Goal: Task Accomplishment & Management: Manage account settings

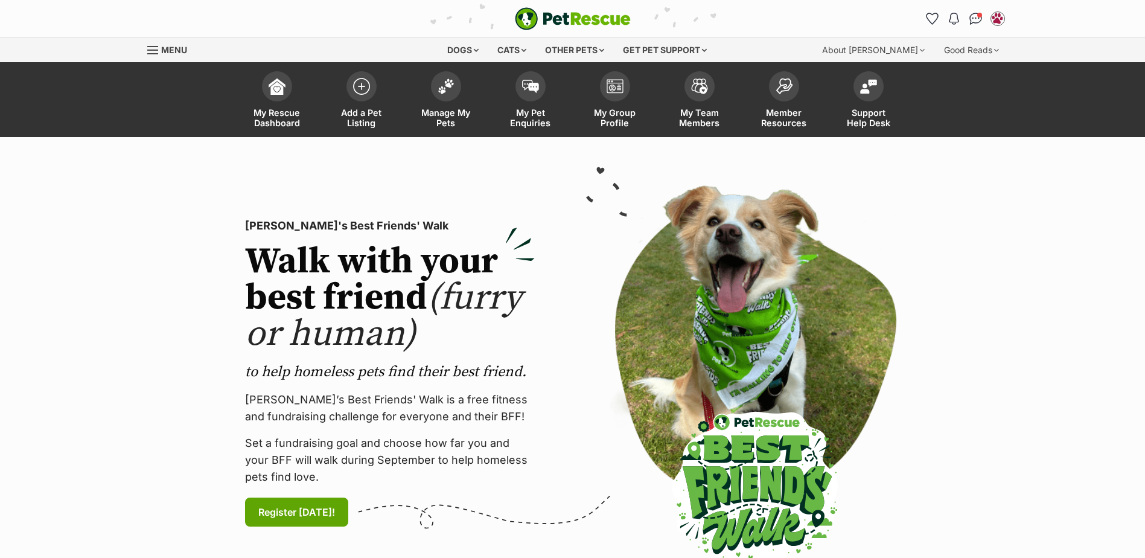
click at [450, 83] on img at bounding box center [446, 86] width 17 height 16
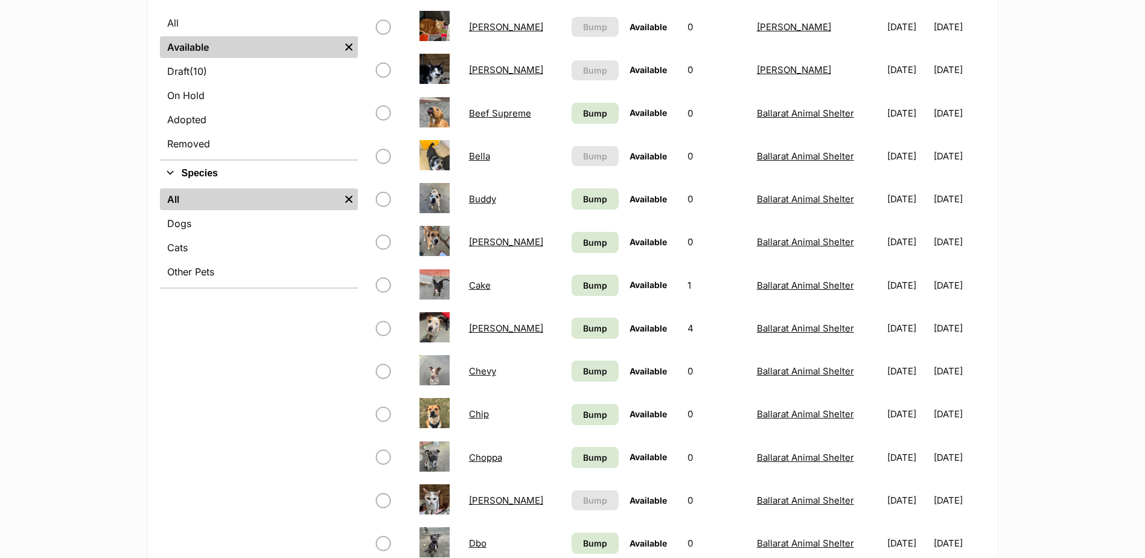
scroll to position [121, 0]
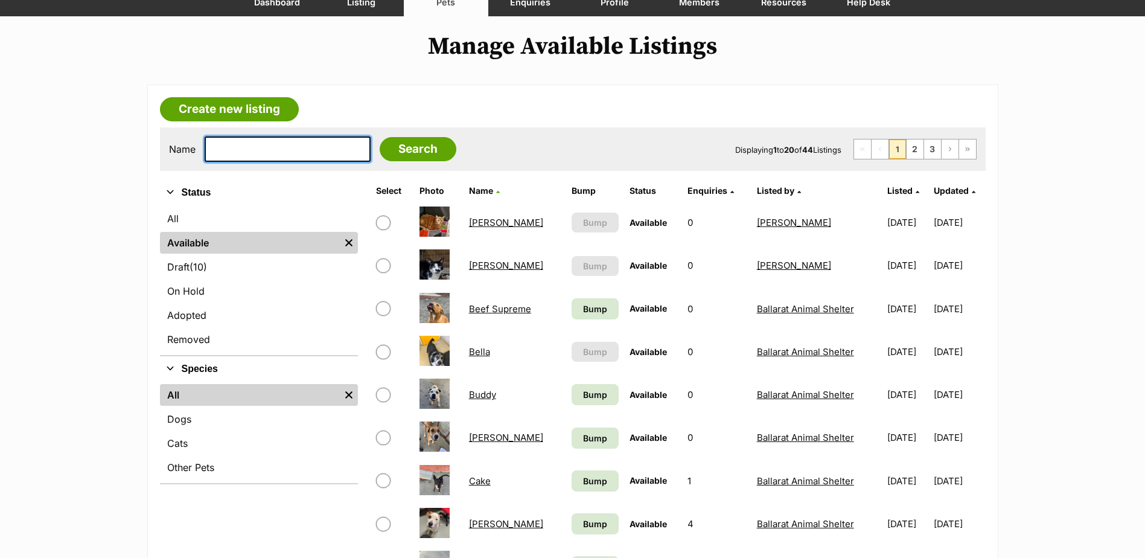
click at [270, 148] on input "text" at bounding box center [288, 148] width 166 height 25
type input "ruby"
click at [380, 137] on input "Search" at bounding box center [418, 149] width 77 height 24
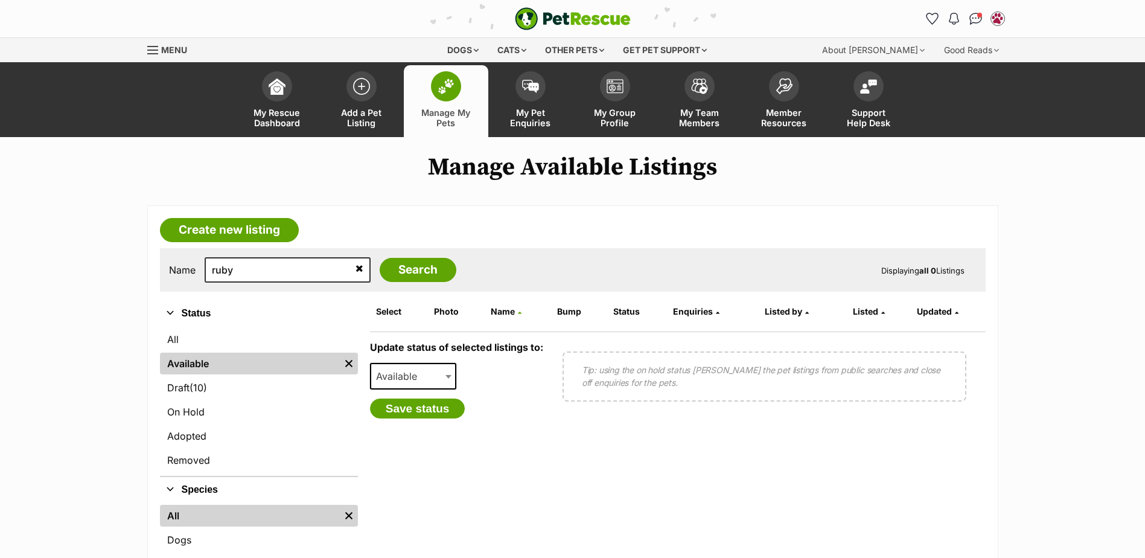
click at [455, 92] on span at bounding box center [446, 86] width 30 height 30
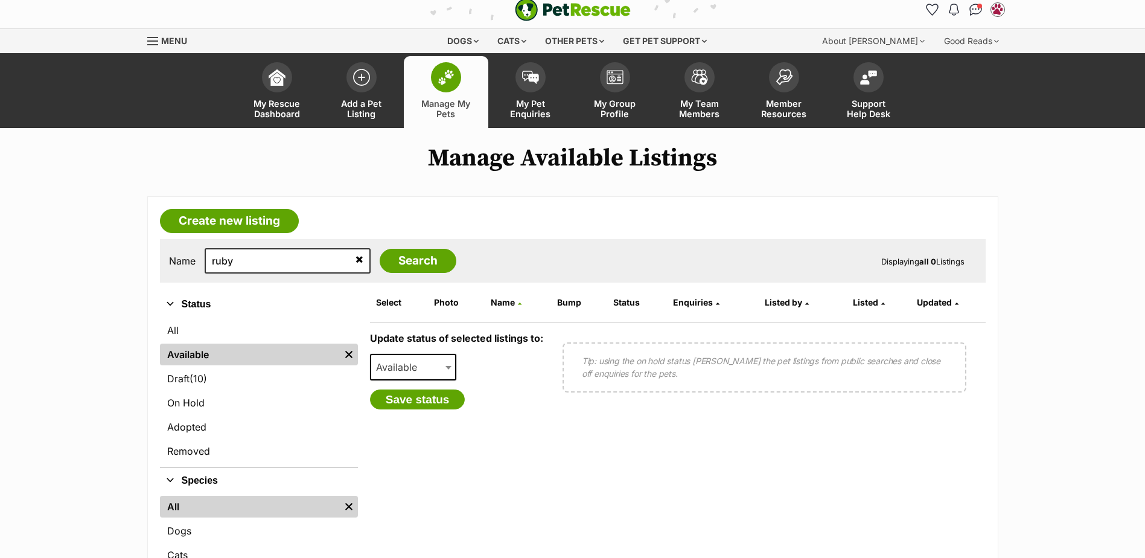
scroll to position [241, 0]
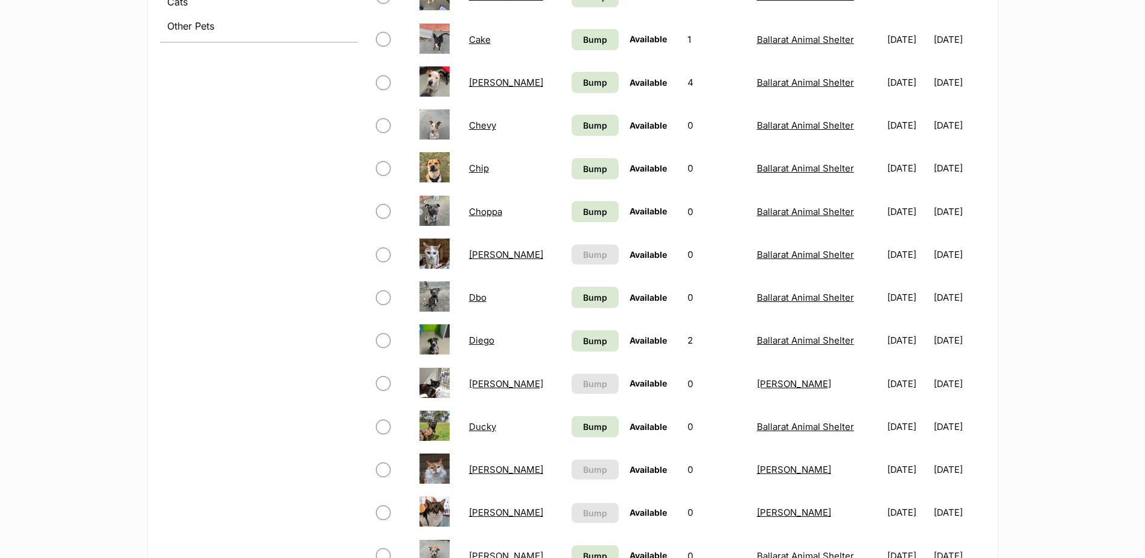
scroll to position [302, 0]
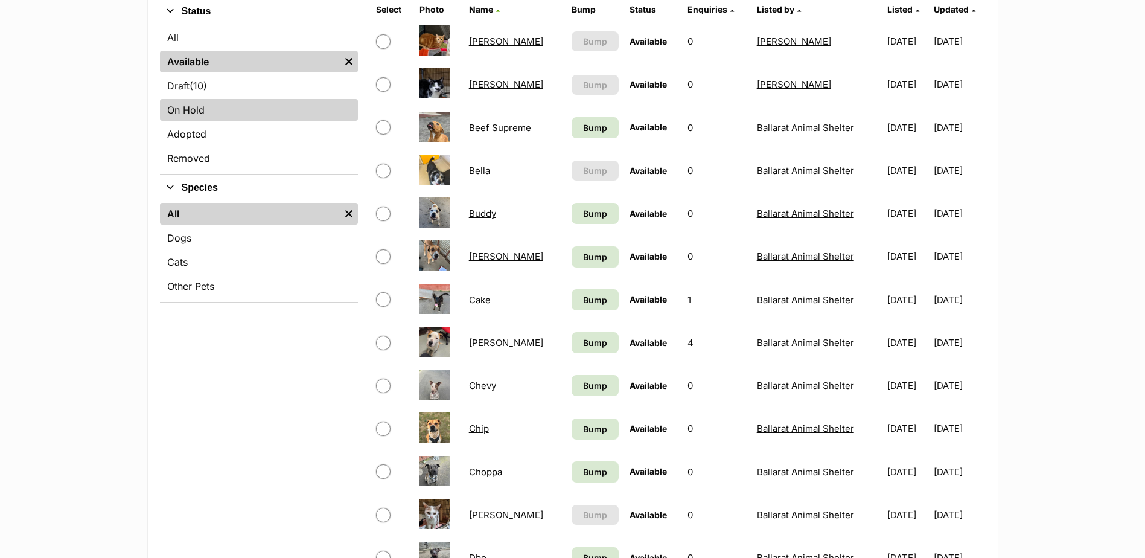
click at [196, 102] on link "On Hold" at bounding box center [259, 110] width 198 height 22
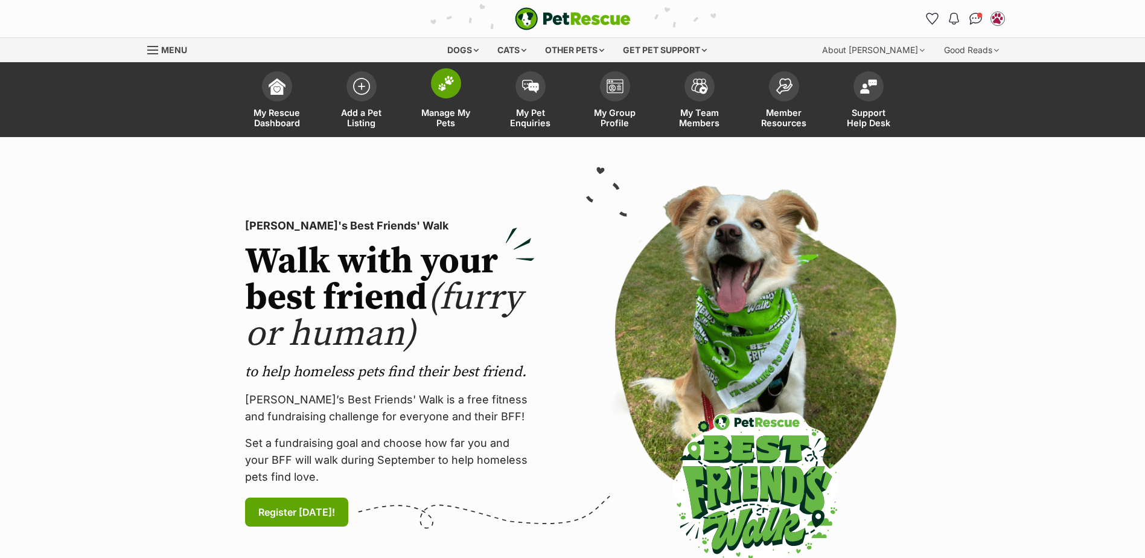
click at [455, 89] on span at bounding box center [446, 83] width 30 height 30
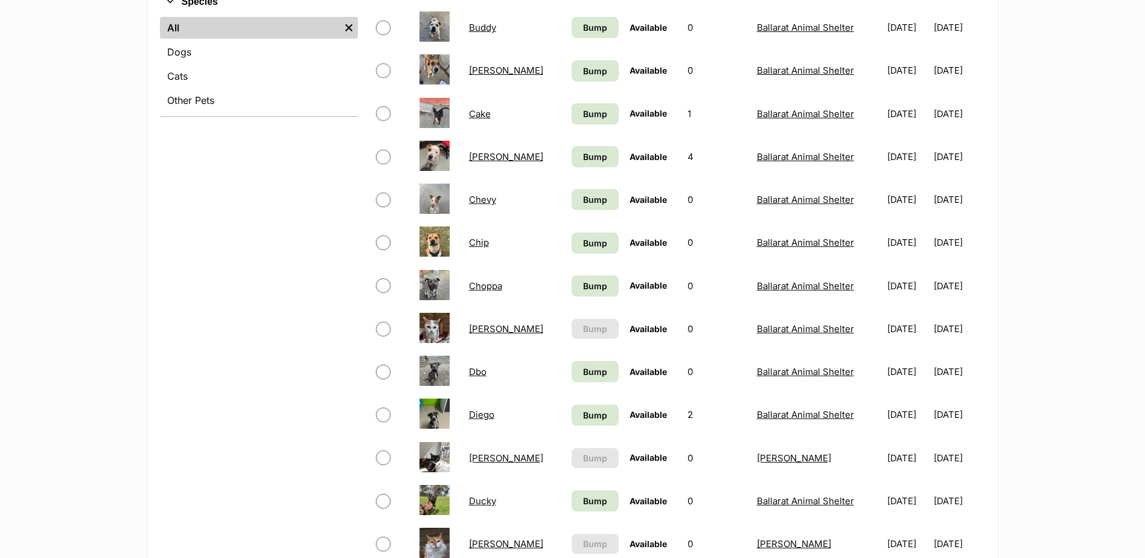
scroll to position [302, 0]
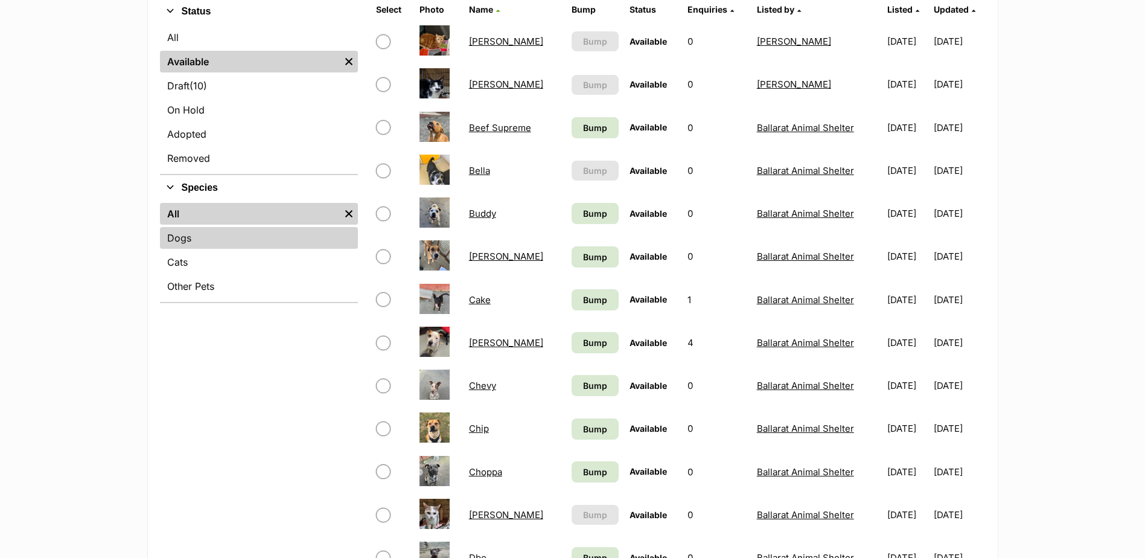
click at [188, 243] on link "Dogs" at bounding box center [259, 238] width 198 height 22
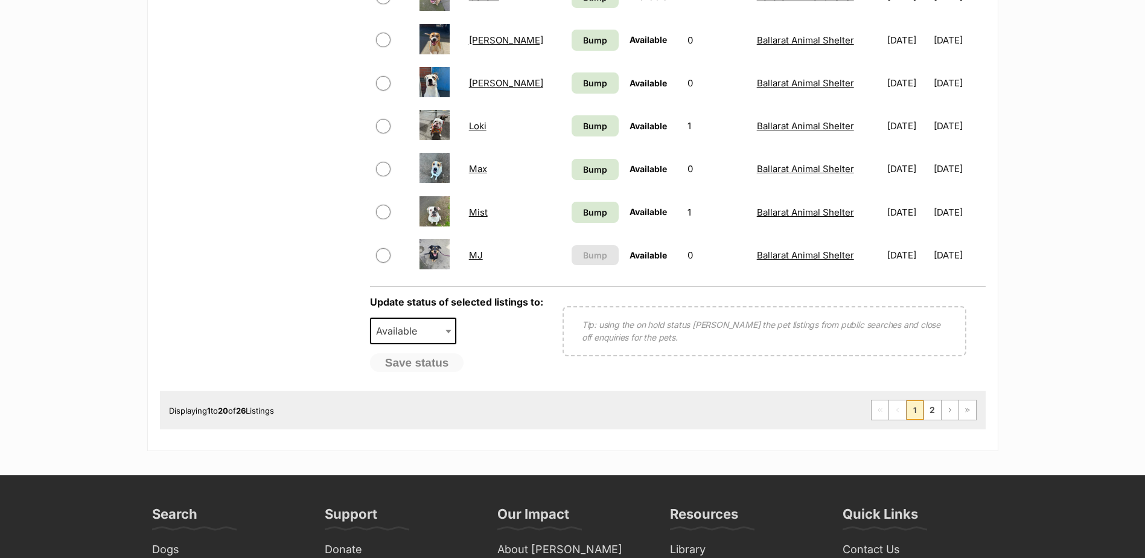
scroll to position [1026, 0]
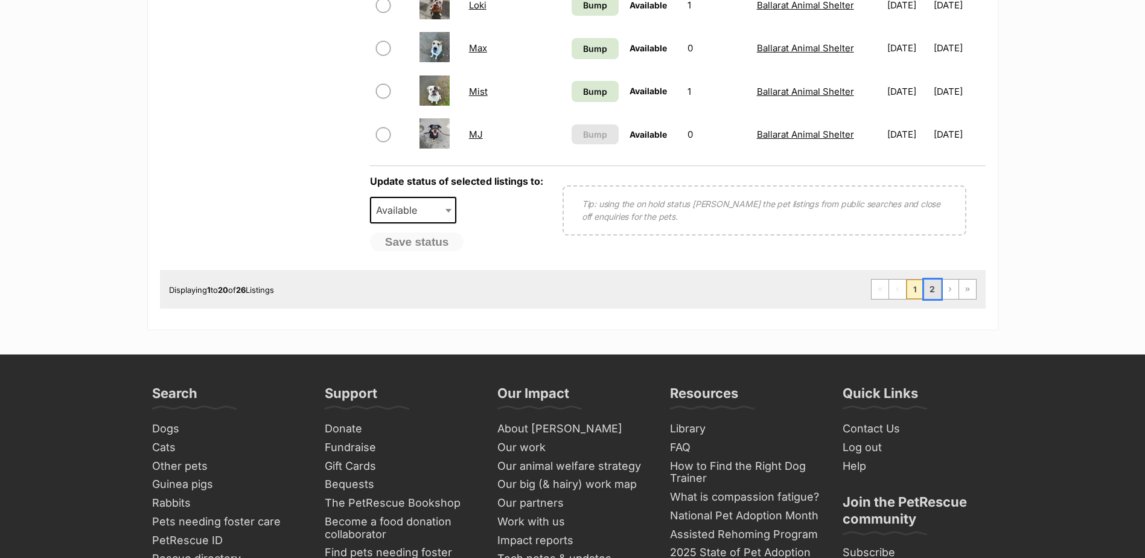
click at [933, 295] on link "2" at bounding box center [932, 288] width 17 height 19
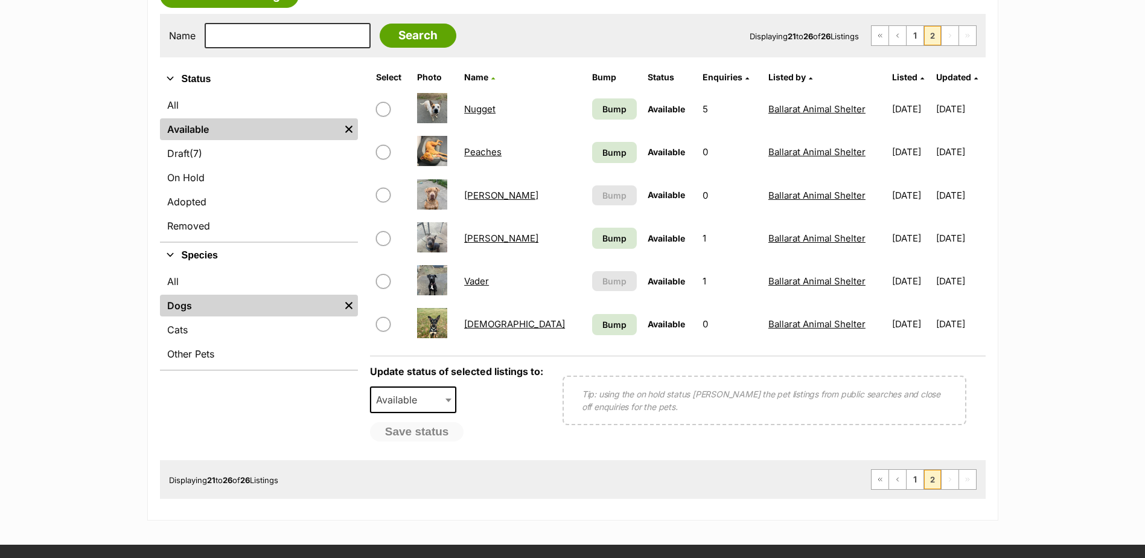
scroll to position [362, 0]
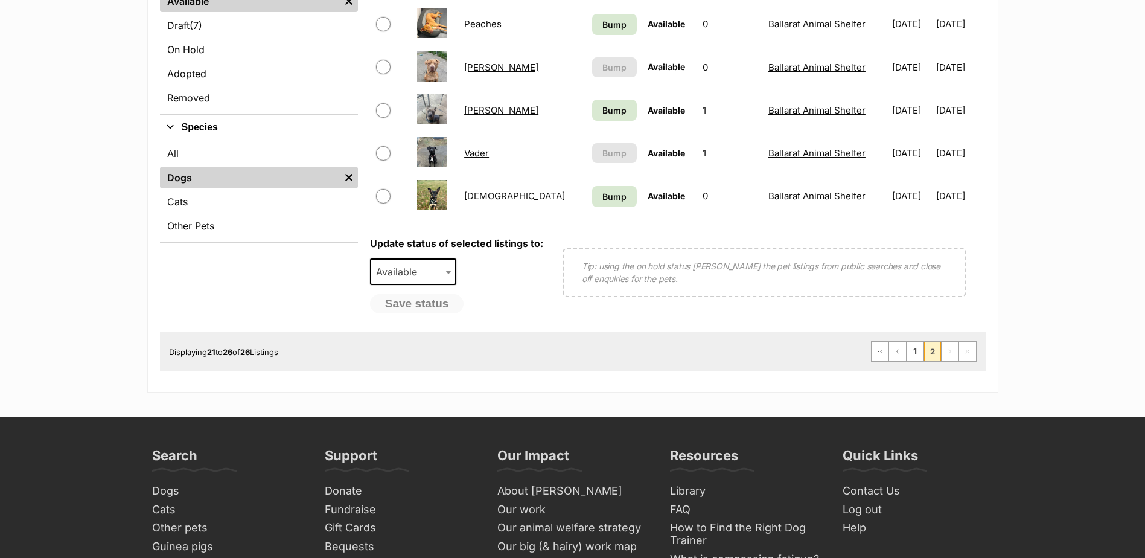
click at [478, 109] on link "[PERSON_NAME]" at bounding box center [501, 109] width 74 height 11
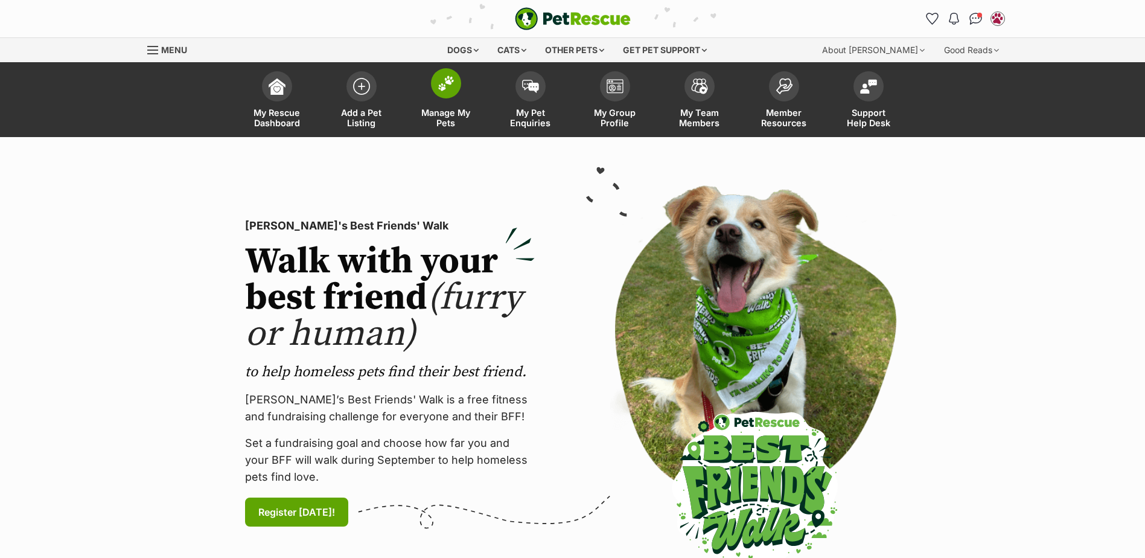
click at [442, 99] on link "Manage My Pets" at bounding box center [446, 101] width 85 height 72
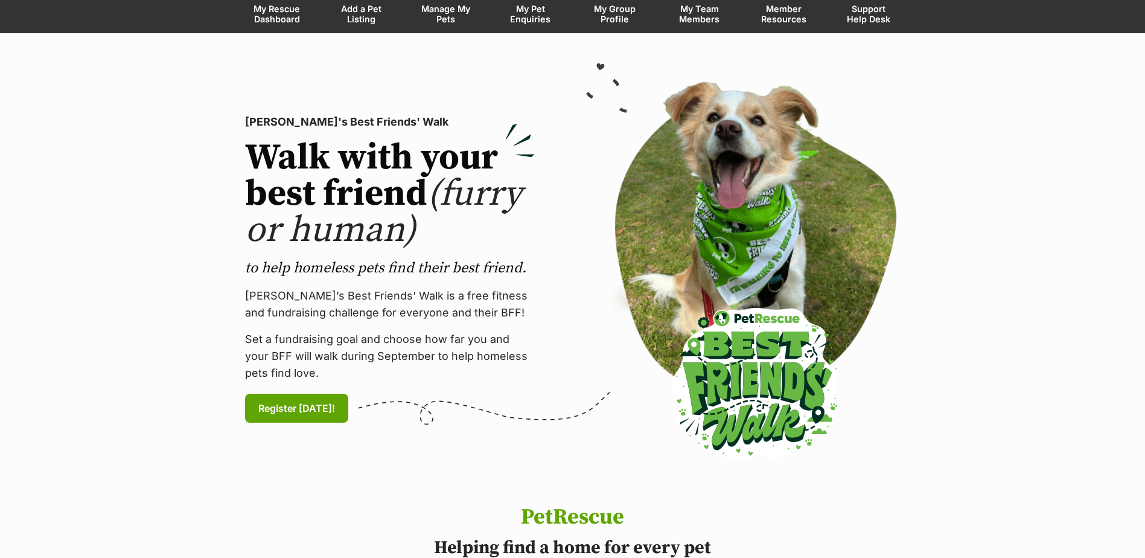
scroll to position [181, 0]
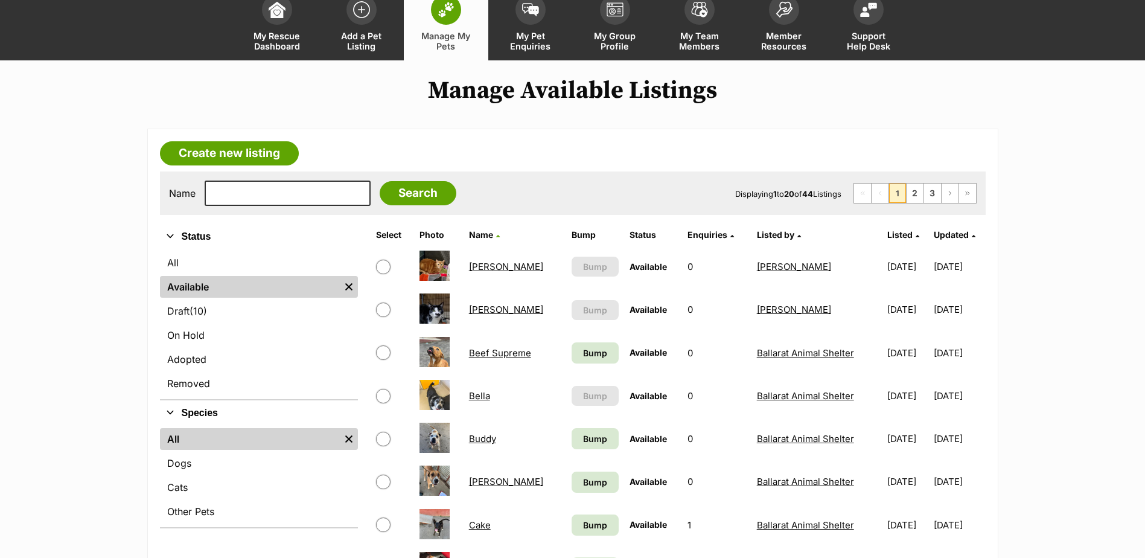
scroll to position [121, 0]
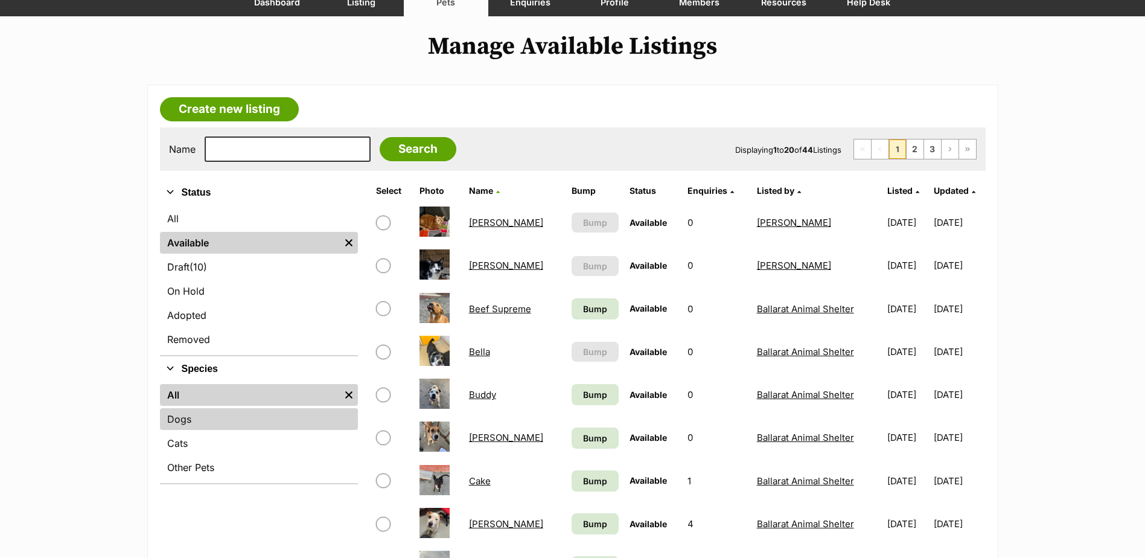
click at [172, 424] on link "Dogs" at bounding box center [259, 419] width 198 height 22
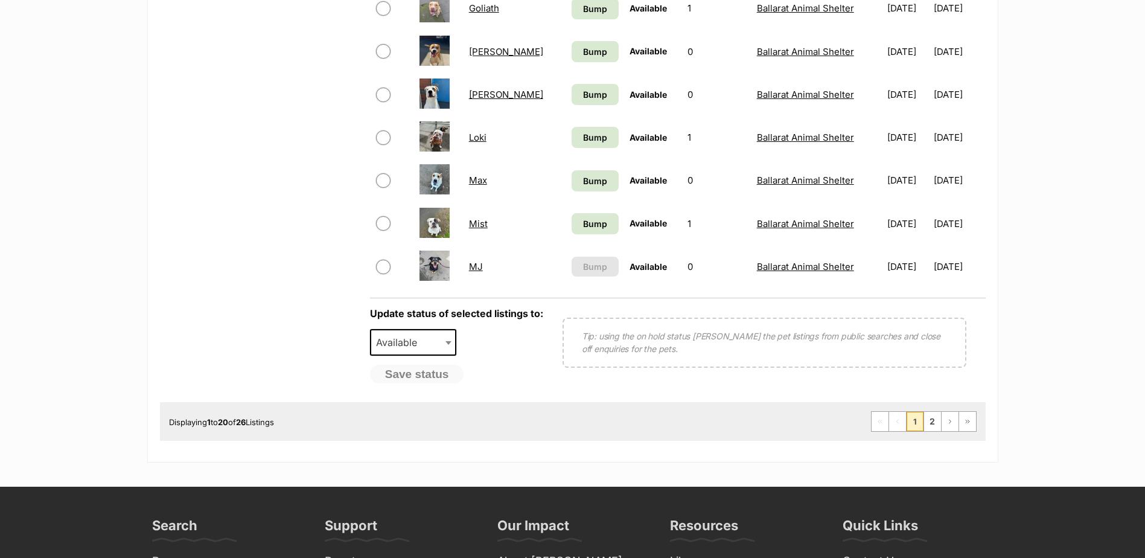
scroll to position [905, 0]
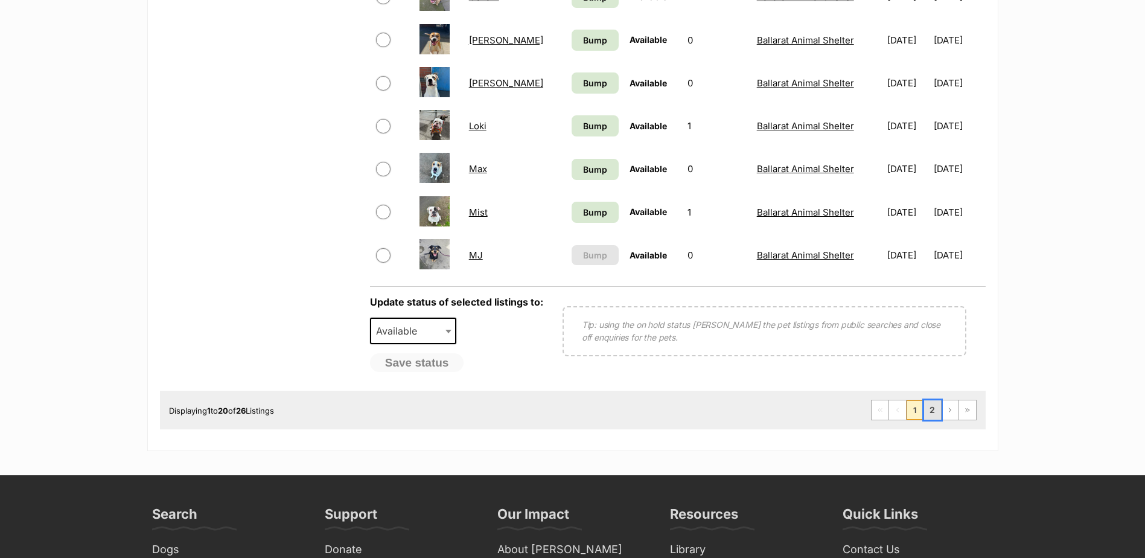
click at [925, 410] on link "2" at bounding box center [932, 409] width 17 height 19
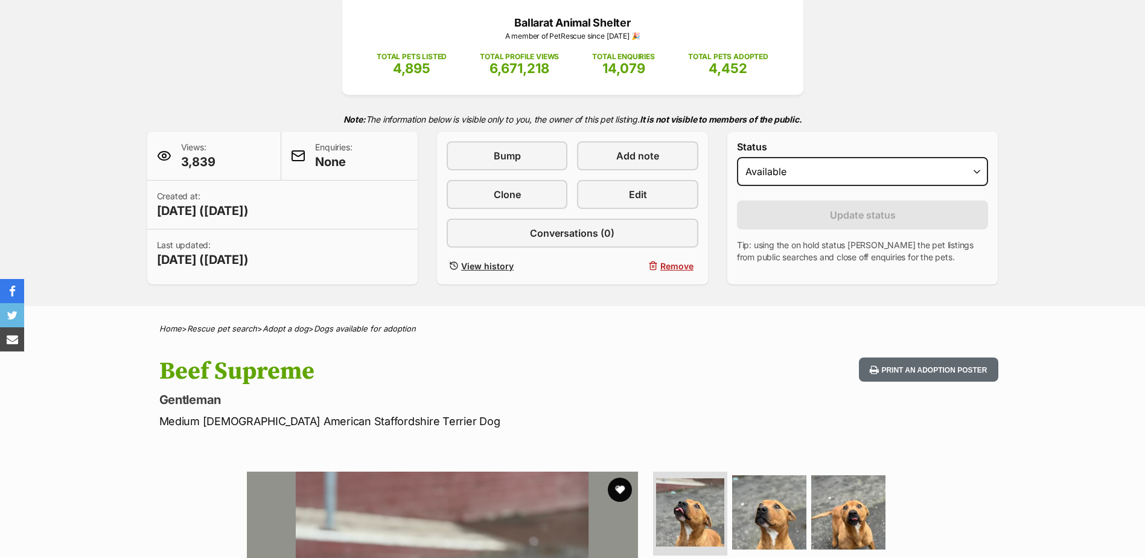
scroll to position [302, 0]
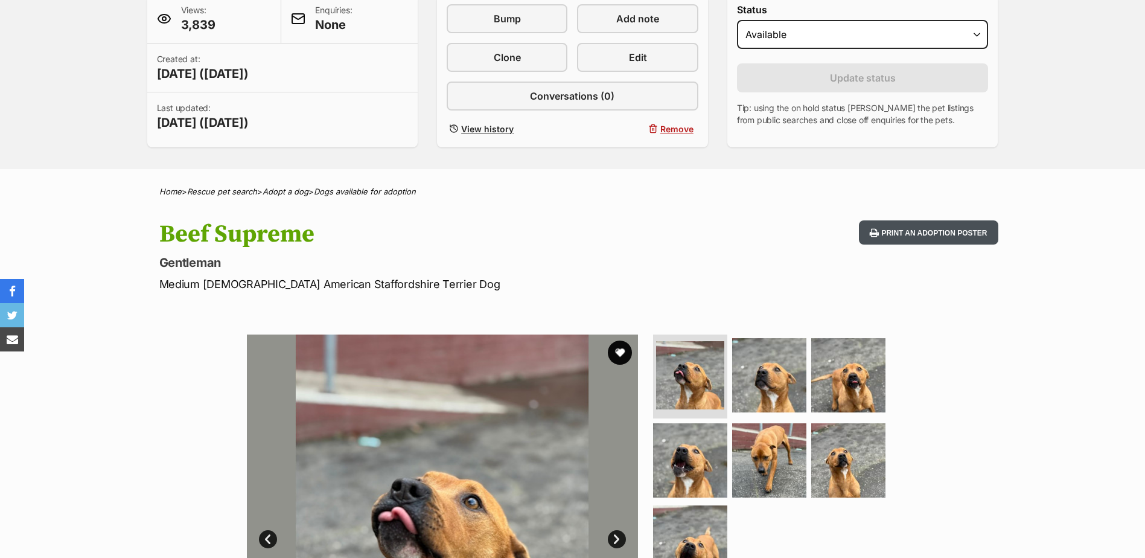
click at [936, 233] on button "Print an adoption poster" at bounding box center [928, 232] width 139 height 25
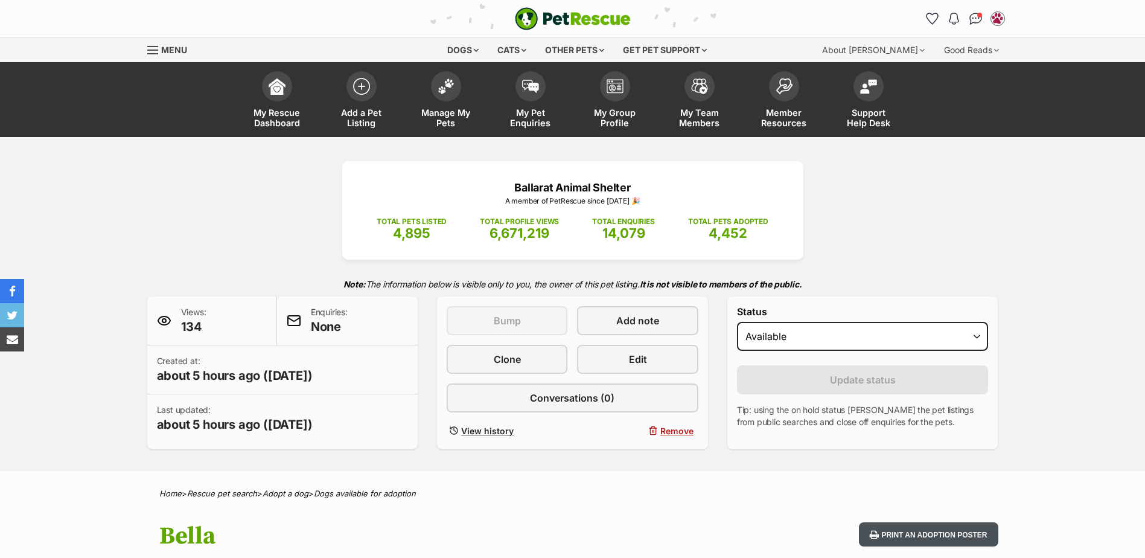
click at [934, 536] on button "Print an adoption poster" at bounding box center [928, 534] width 139 height 25
drag, startPoint x: 922, startPoint y: 539, endPoint x: 918, endPoint y: 525, distance: 14.9
click at [922, 540] on button "Print an adoption poster" at bounding box center [928, 534] width 139 height 25
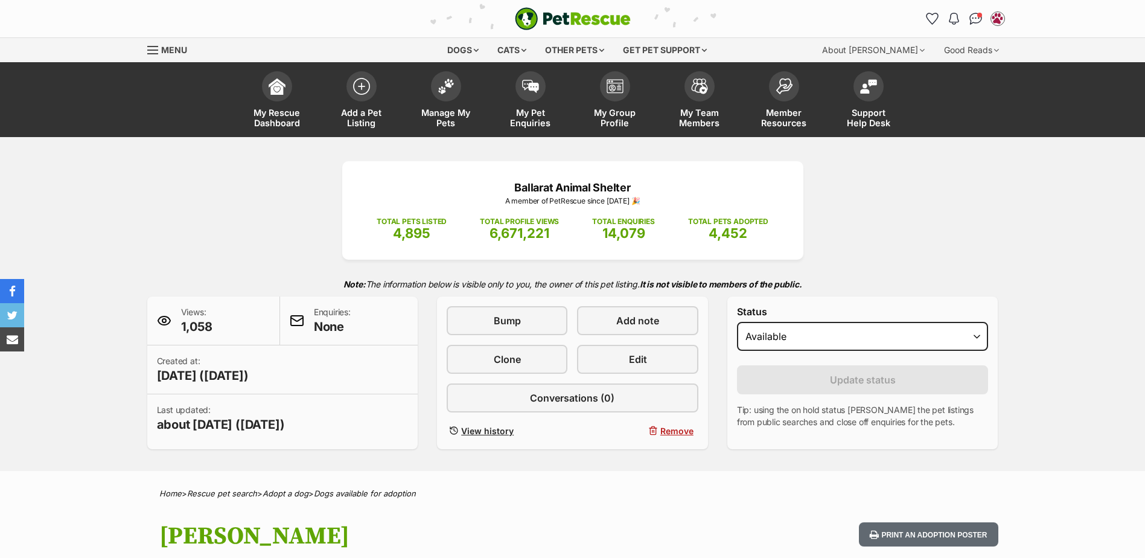
click at [910, 547] on div "Print an adoption poster" at bounding box center [926, 558] width 144 height 72
click at [914, 540] on button "Print an adoption poster" at bounding box center [928, 534] width 139 height 25
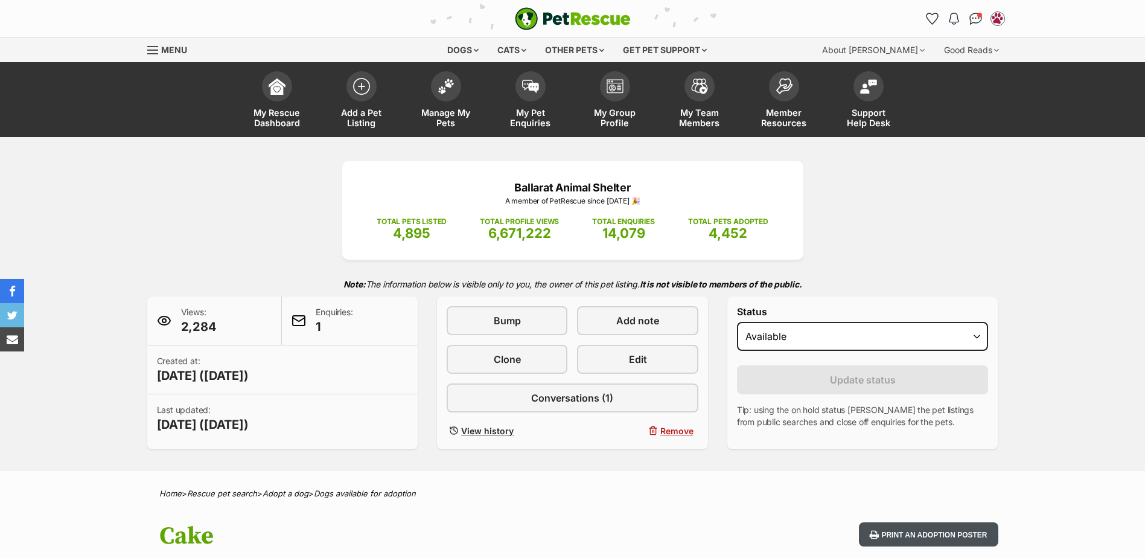
click at [929, 541] on button "Print an adoption poster" at bounding box center [928, 534] width 139 height 25
click at [951, 540] on button "Print an adoption poster" at bounding box center [928, 534] width 139 height 25
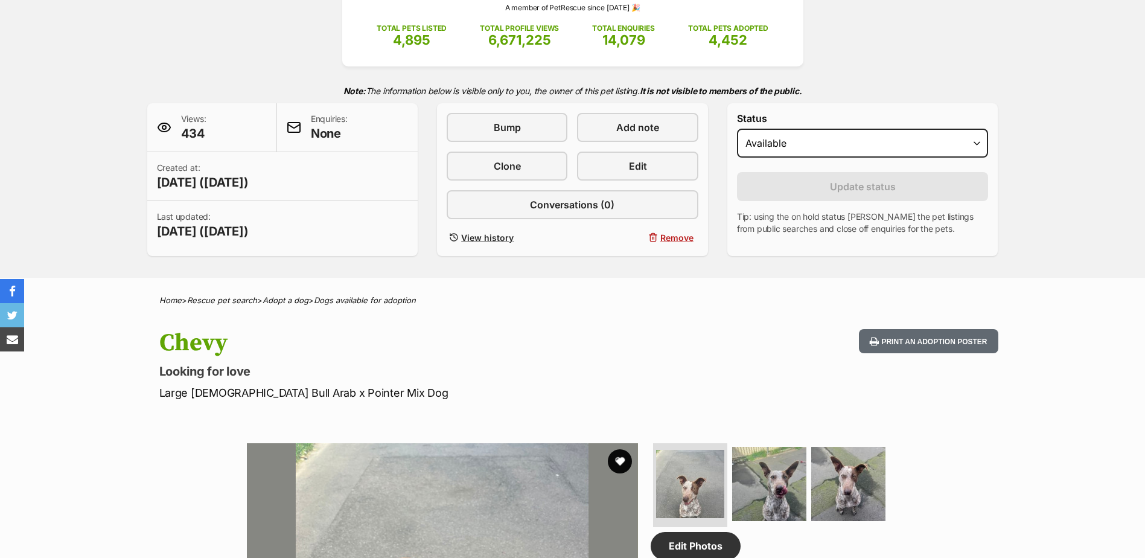
scroll to position [241, 0]
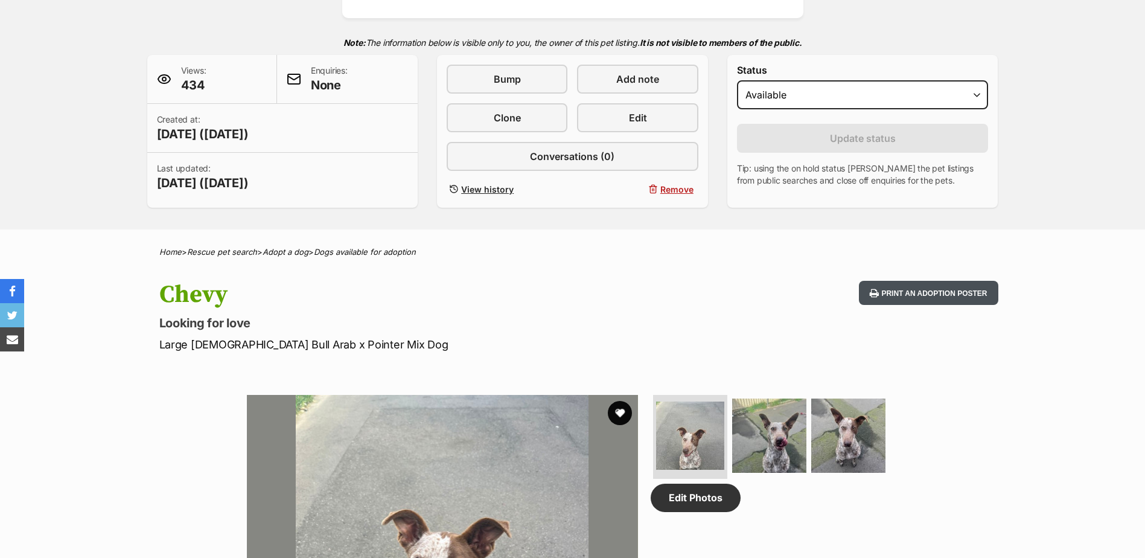
click at [916, 290] on button "Print an adoption poster" at bounding box center [928, 293] width 139 height 25
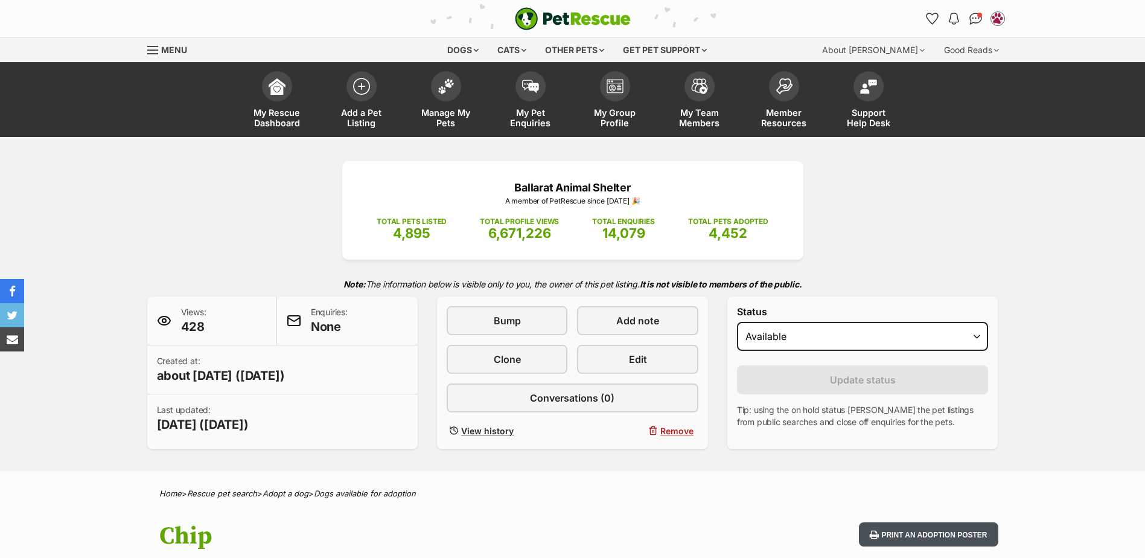
click at [904, 534] on button "Print an adoption poster" at bounding box center [928, 534] width 139 height 25
click at [938, 530] on button "Print an adoption poster" at bounding box center [928, 534] width 139 height 25
drag, startPoint x: 902, startPoint y: 537, endPoint x: 900, endPoint y: 505, distance: 32.1
click at [902, 537] on button "Print an adoption poster" at bounding box center [928, 534] width 139 height 25
click at [889, 529] on button "Print an adoption poster" at bounding box center [928, 534] width 139 height 25
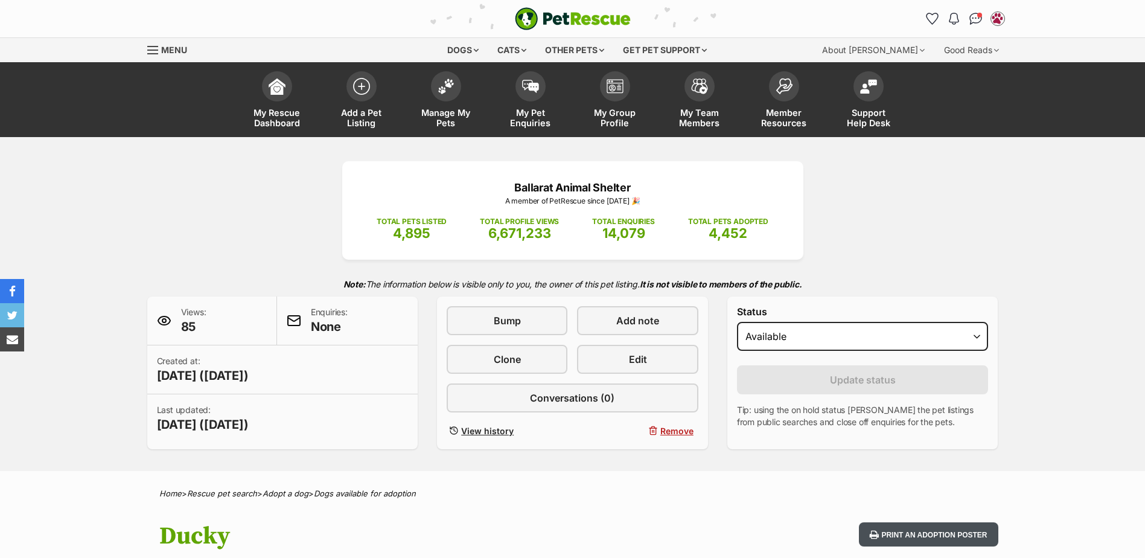
click at [931, 534] on button "Print an adoption poster" at bounding box center [928, 534] width 139 height 25
click at [908, 534] on button "Print an adoption poster" at bounding box center [928, 534] width 139 height 25
drag, startPoint x: 931, startPoint y: 541, endPoint x: 765, endPoint y: 176, distance: 400.9
click at [931, 541] on button "Print an adoption poster" at bounding box center [928, 534] width 139 height 25
click at [925, 541] on button "Print an adoption poster" at bounding box center [928, 534] width 139 height 25
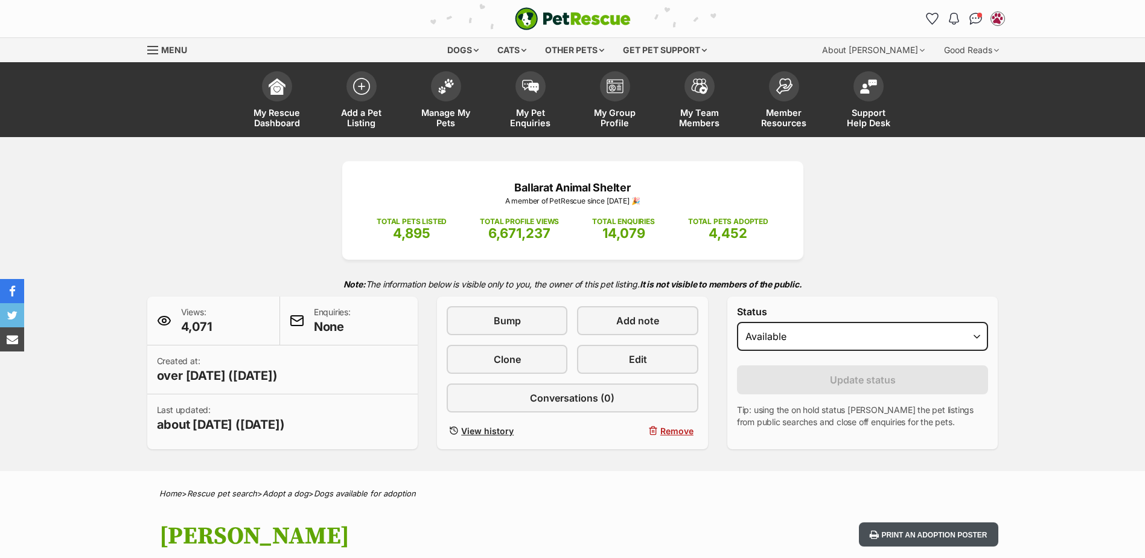
click at [913, 538] on button "Print an adoption poster" at bounding box center [928, 534] width 139 height 25
click at [922, 531] on button "Print an adoption poster" at bounding box center [928, 534] width 139 height 25
click at [920, 533] on button "Print an adoption poster" at bounding box center [928, 534] width 139 height 25
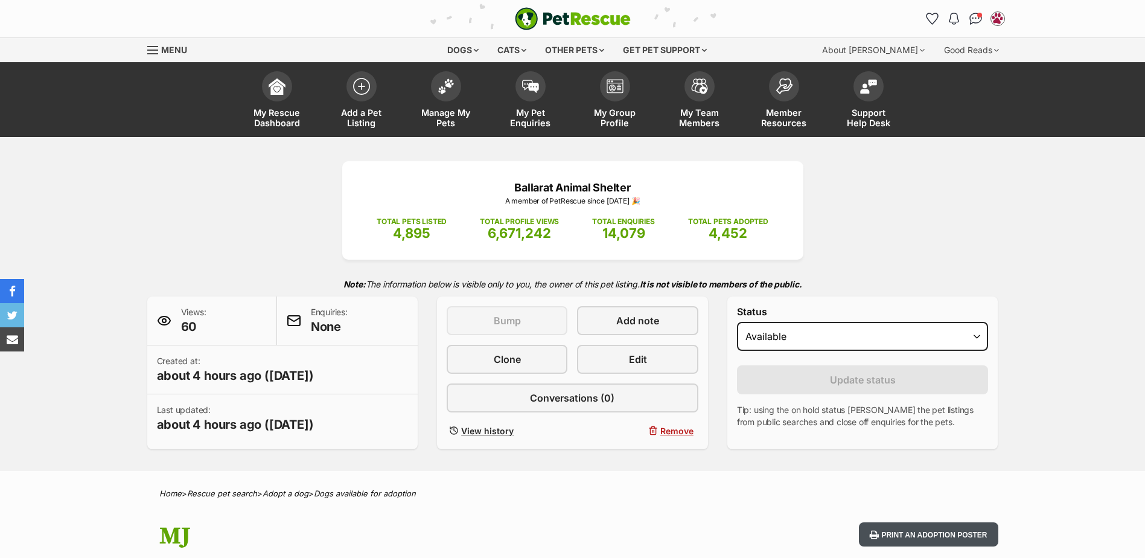
click at [879, 529] on button "Print an adoption poster" at bounding box center [928, 534] width 139 height 25
click at [895, 530] on button "Print an adoption poster" at bounding box center [928, 534] width 139 height 25
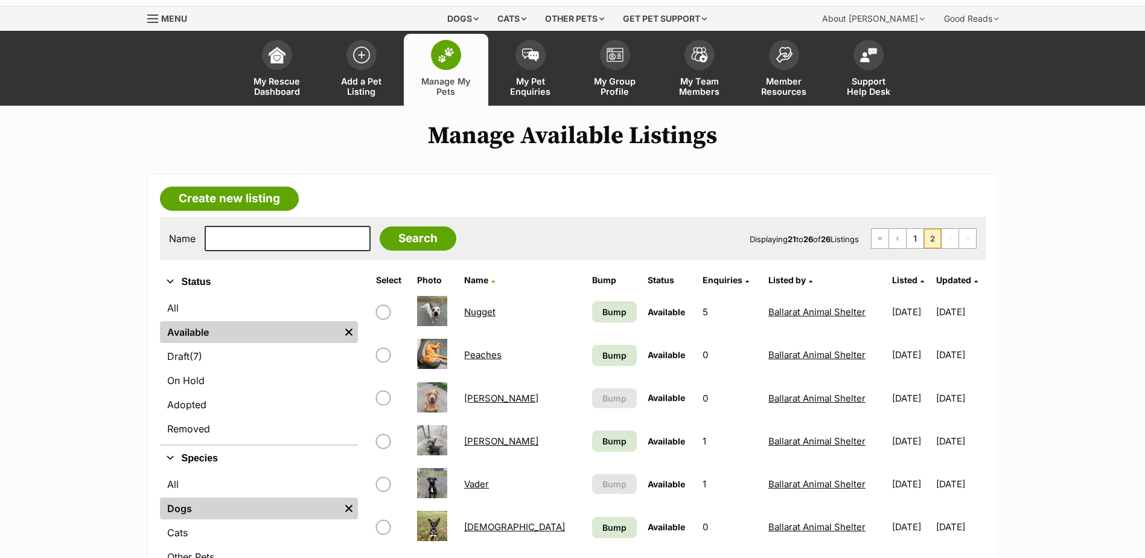
scroll to position [60, 0]
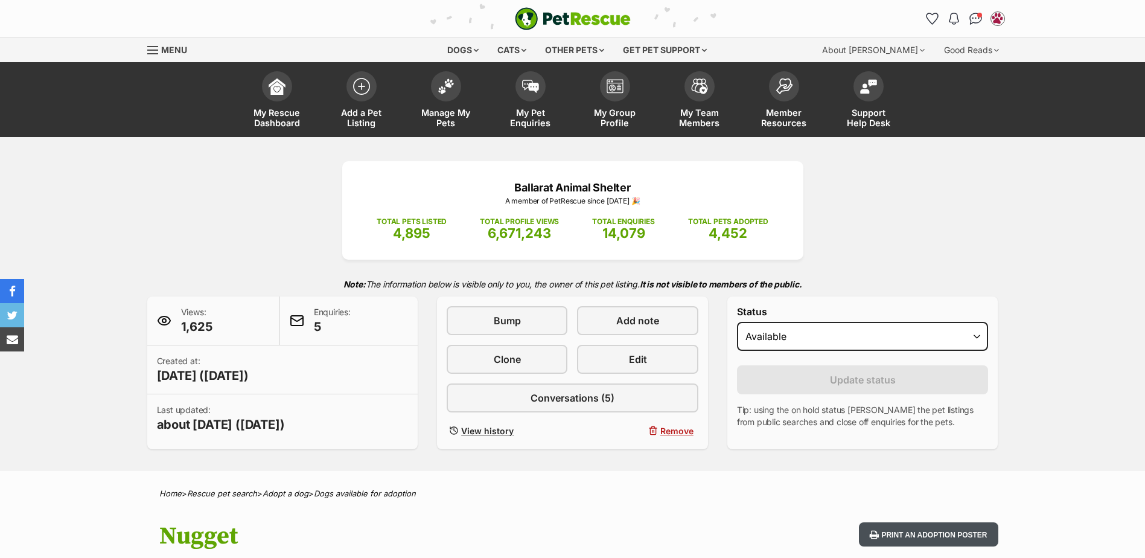
click at [873, 531] on icon at bounding box center [874, 534] width 9 height 10
click at [916, 540] on button "Print an adoption poster" at bounding box center [928, 534] width 139 height 25
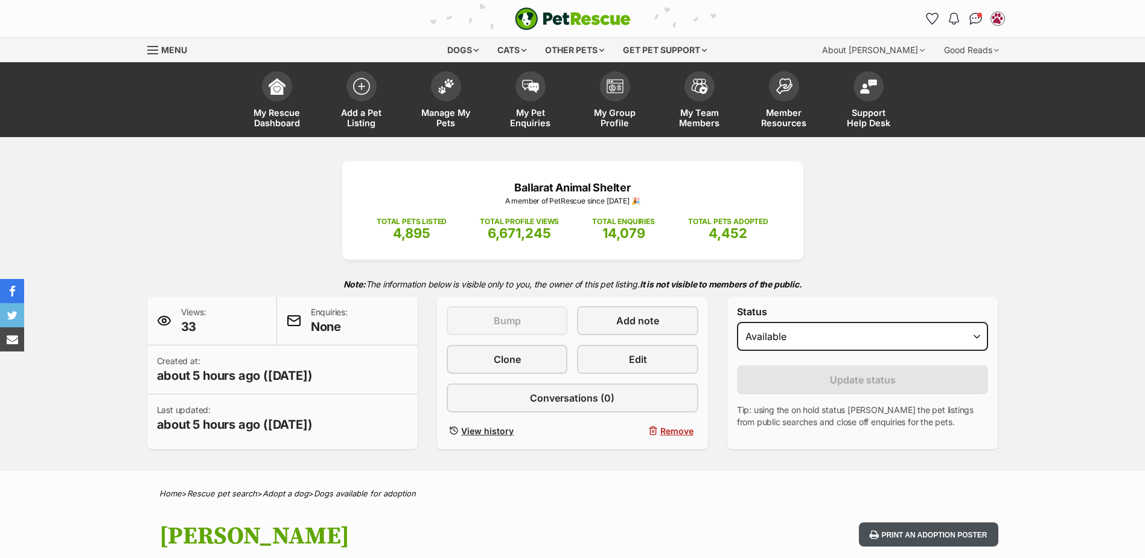
click at [919, 529] on button "Print an adoption poster" at bounding box center [928, 534] width 139 height 25
click at [913, 543] on button "Print an adoption poster" at bounding box center [928, 534] width 139 height 25
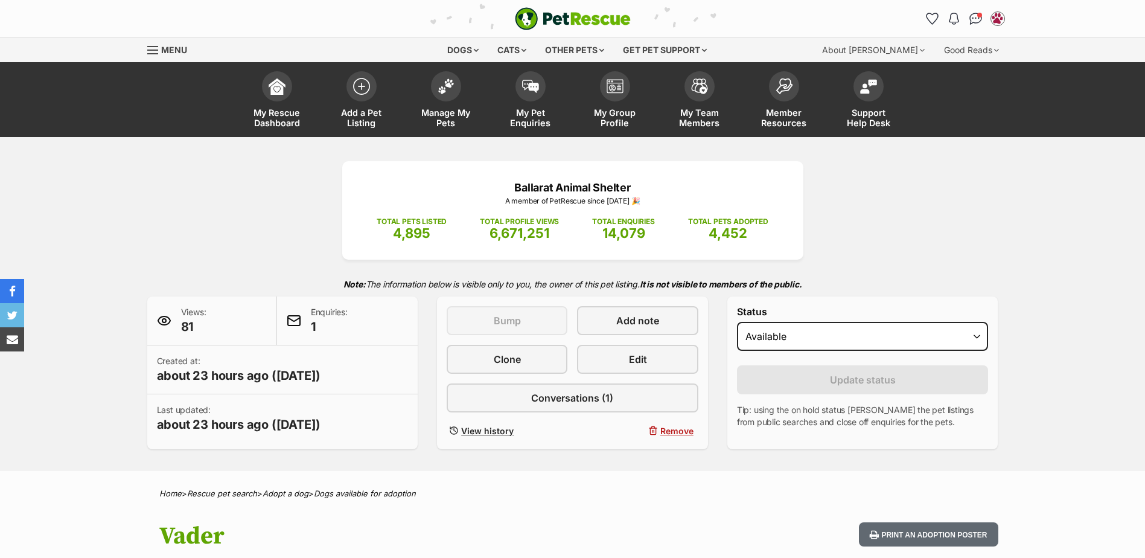
scroll to position [121, 0]
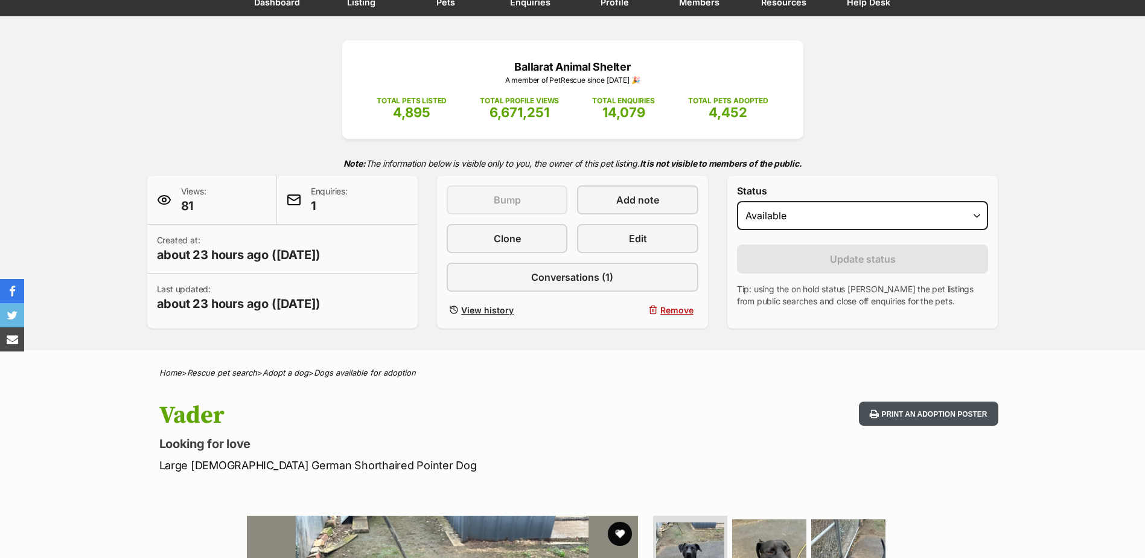
click at [922, 420] on button "Print an adoption poster" at bounding box center [928, 413] width 139 height 25
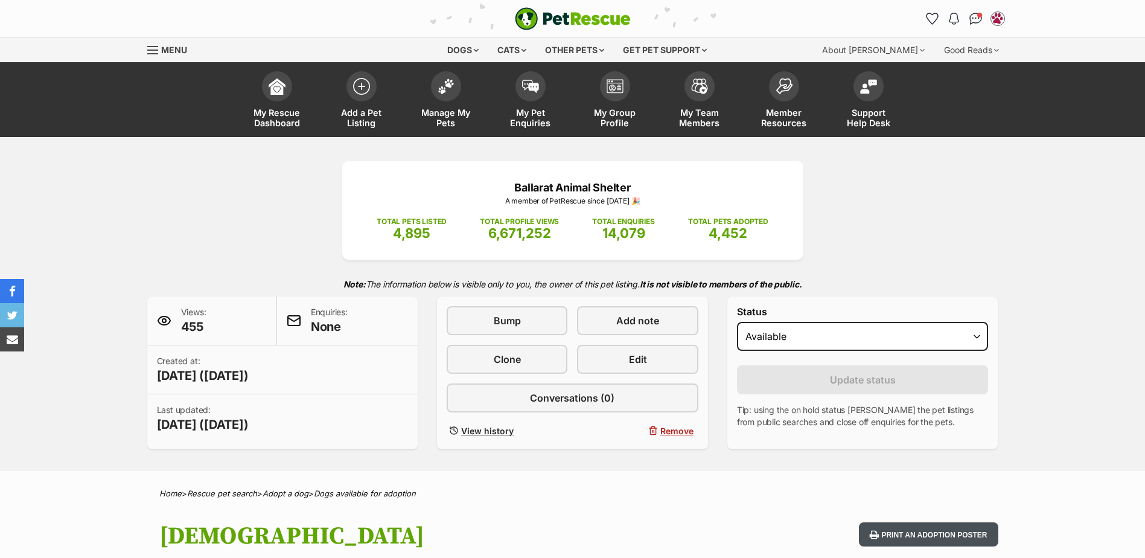
click at [896, 530] on button "Print an adoption poster" at bounding box center [928, 534] width 139 height 25
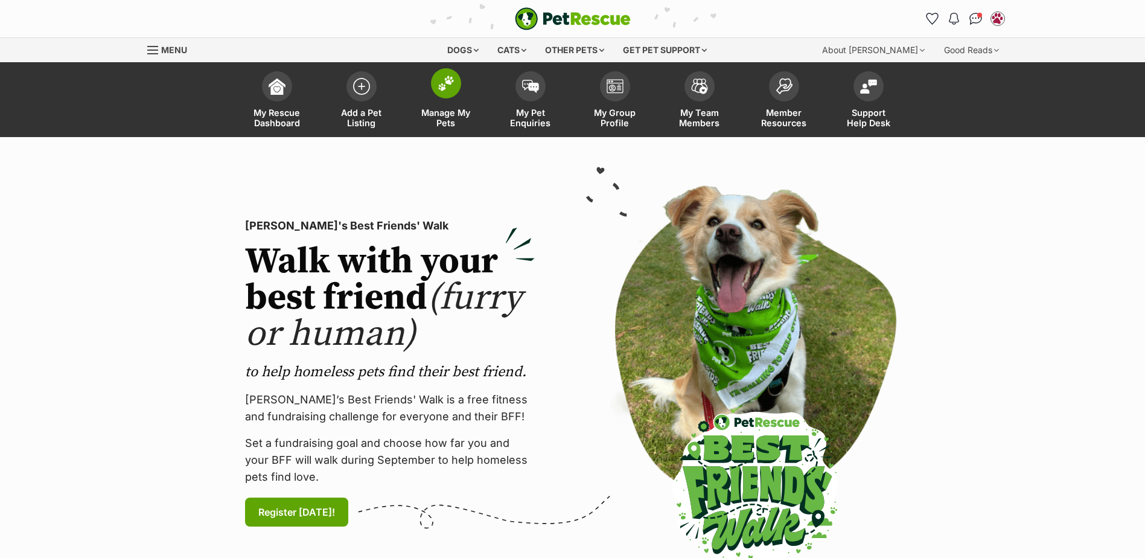
click at [442, 94] on span at bounding box center [446, 83] width 30 height 30
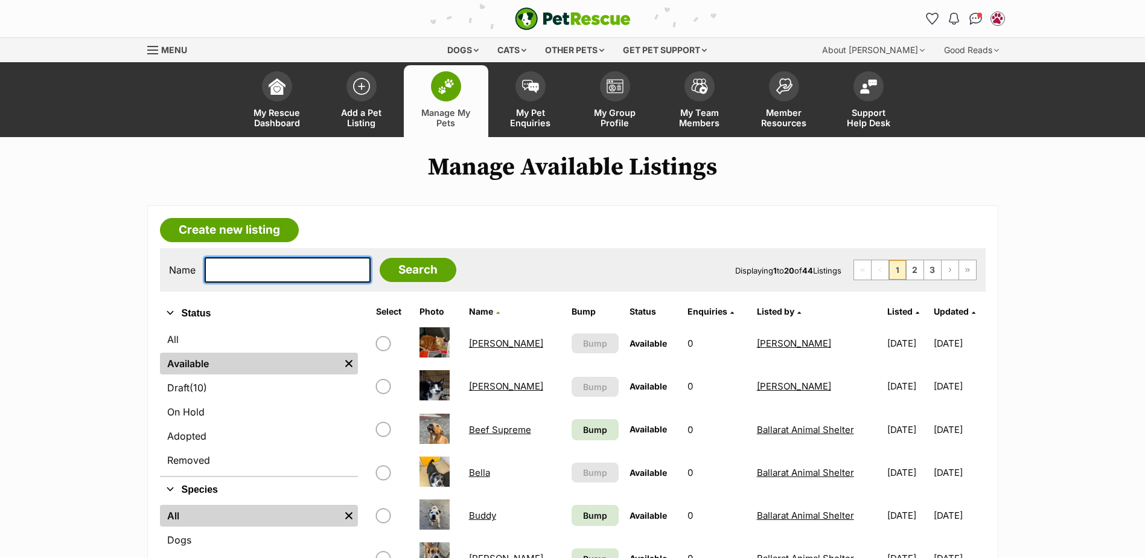
click at [269, 271] on input "text" at bounding box center [288, 269] width 166 height 25
type input "chevy"
click at [380, 258] on input "Search" at bounding box center [418, 270] width 77 height 24
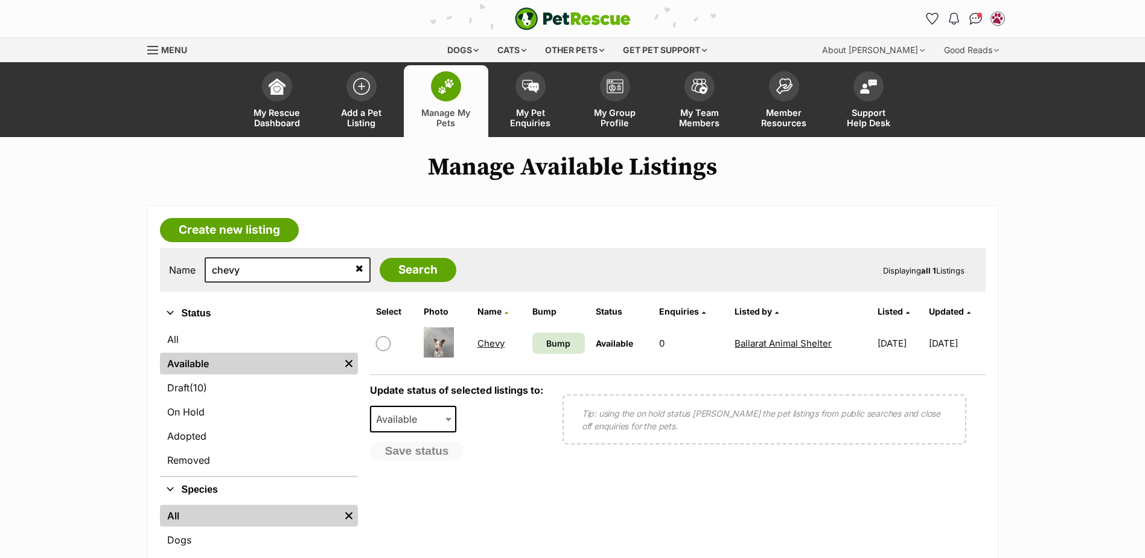
click at [485, 342] on link "Chevy" at bounding box center [490, 342] width 27 height 11
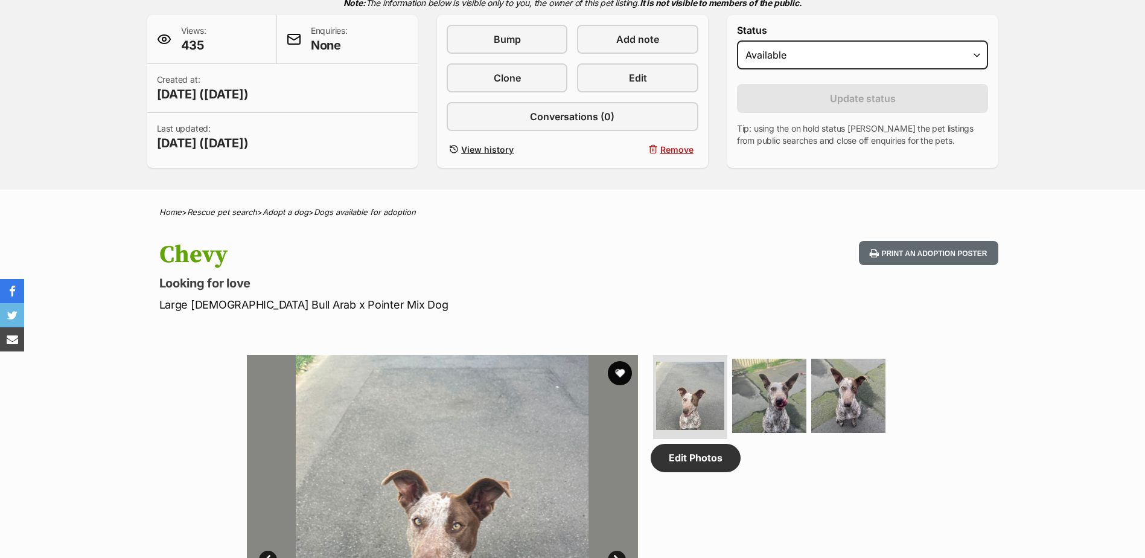
scroll to position [121, 0]
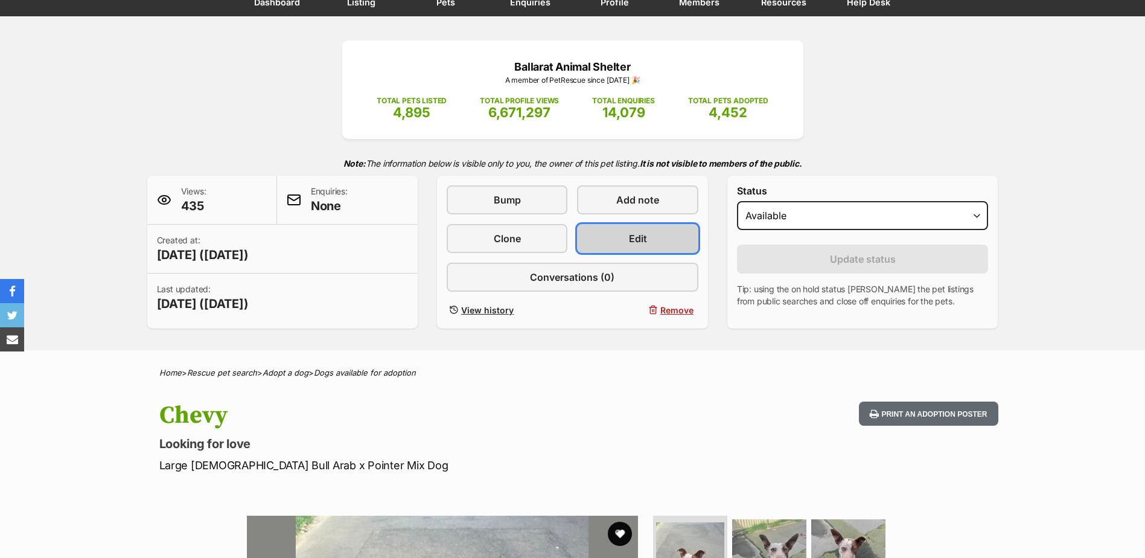
click at [622, 231] on link "Edit" at bounding box center [637, 238] width 121 height 29
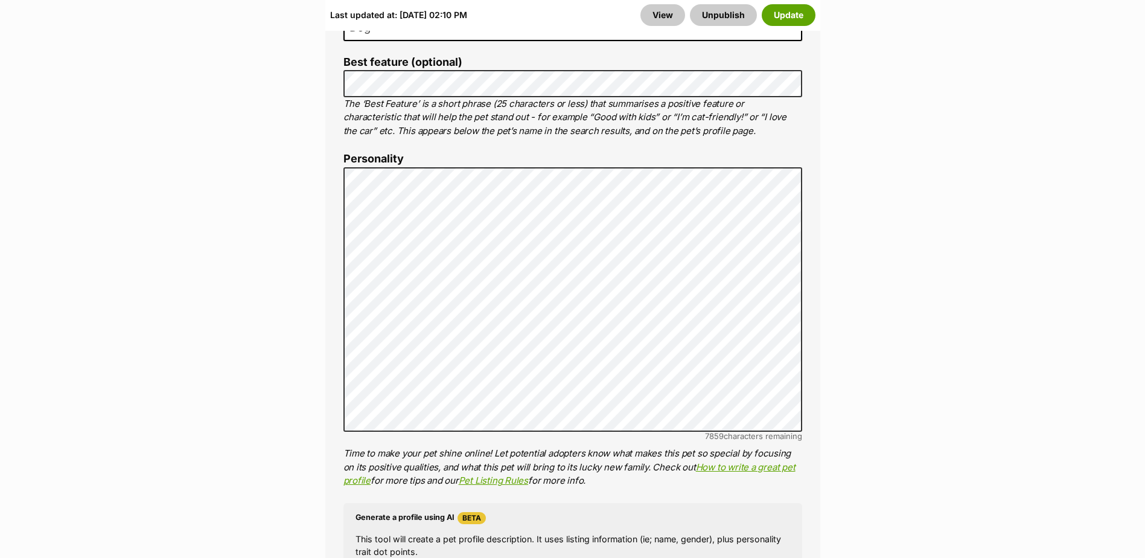
scroll to position [1207, 0]
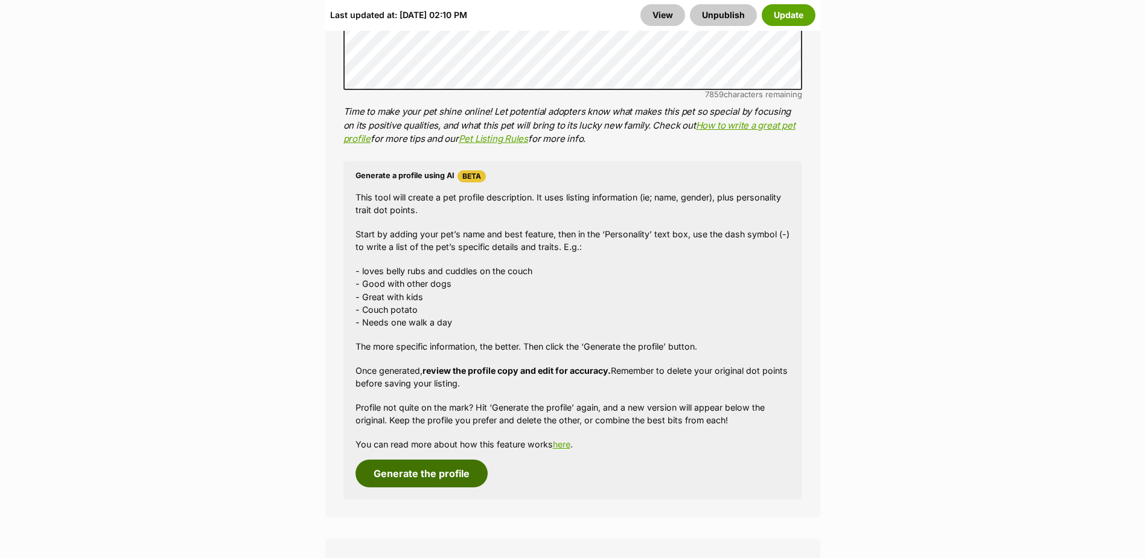
click at [433, 482] on button "Generate the profile" at bounding box center [422, 473] width 132 height 28
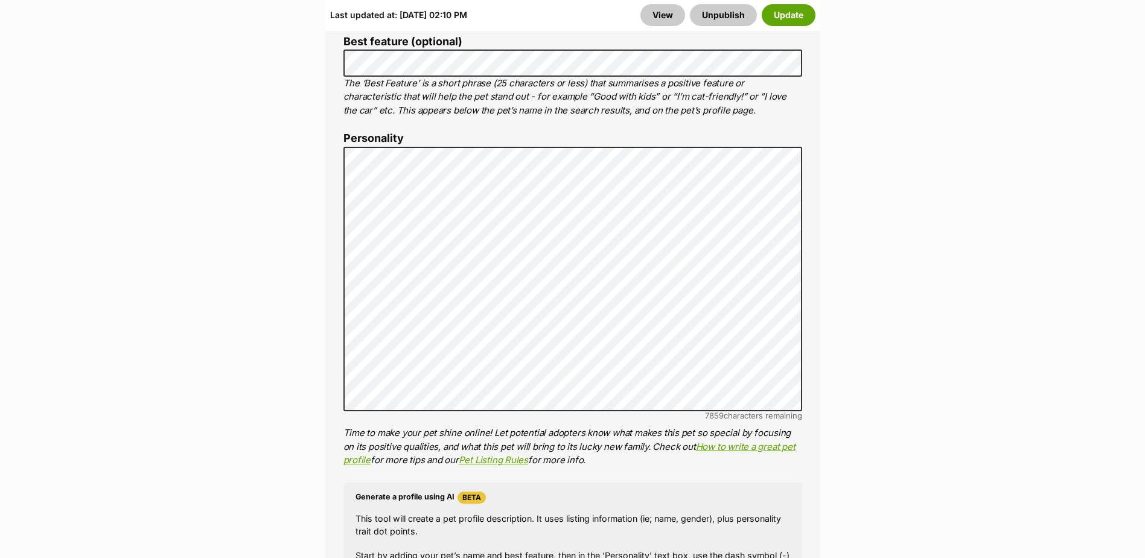
scroll to position [0, 0]
click at [796, 14] on button "Update" at bounding box center [789, 15] width 54 height 22
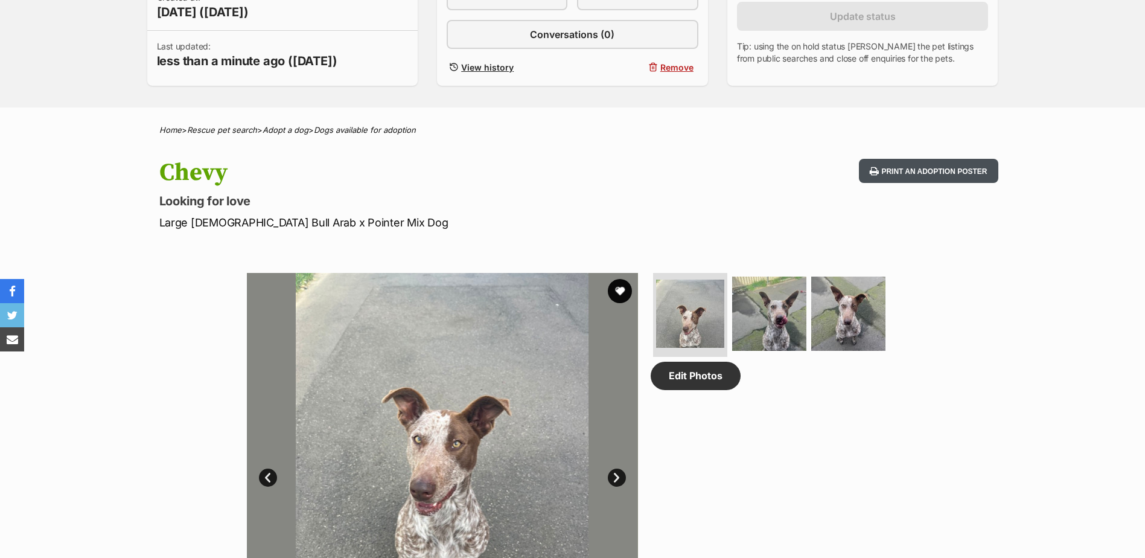
scroll to position [241, 0]
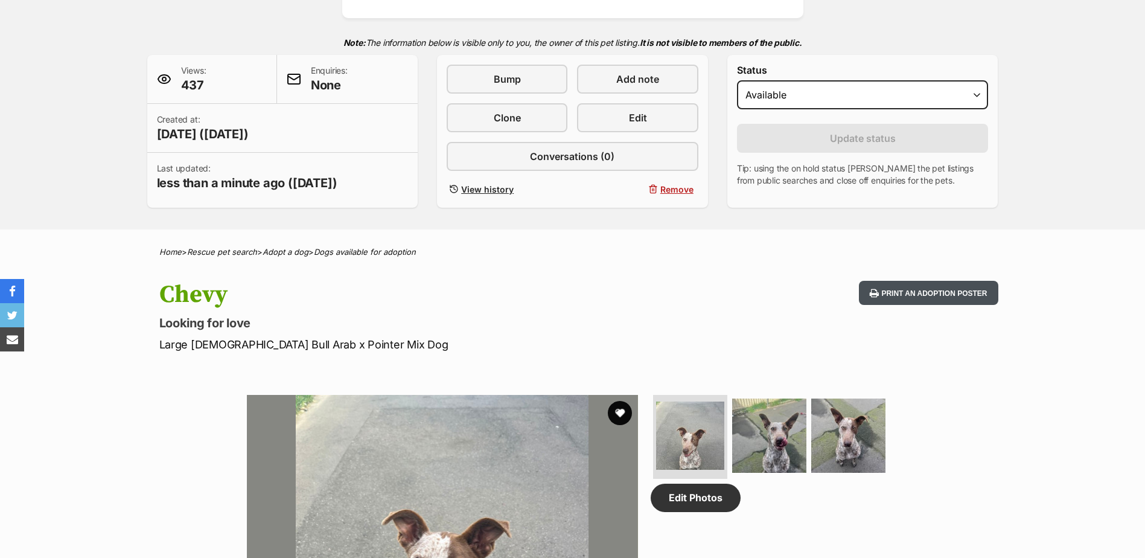
click at [922, 292] on button "Print an adoption poster" at bounding box center [928, 293] width 139 height 25
click at [378, 282] on h1 "Chevy" at bounding box center [414, 295] width 511 height 28
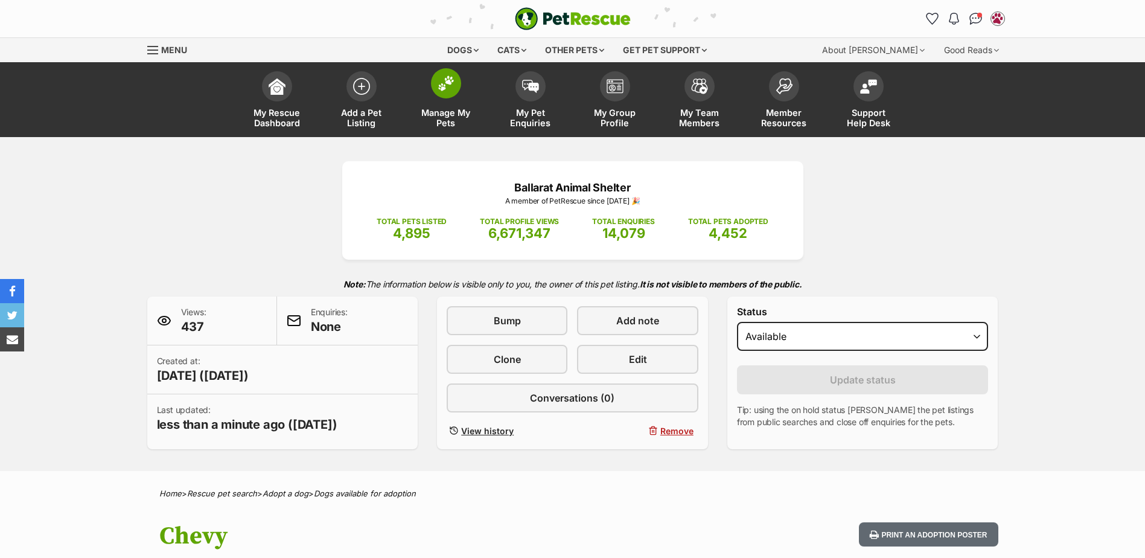
click at [447, 89] on img at bounding box center [446, 83] width 17 height 16
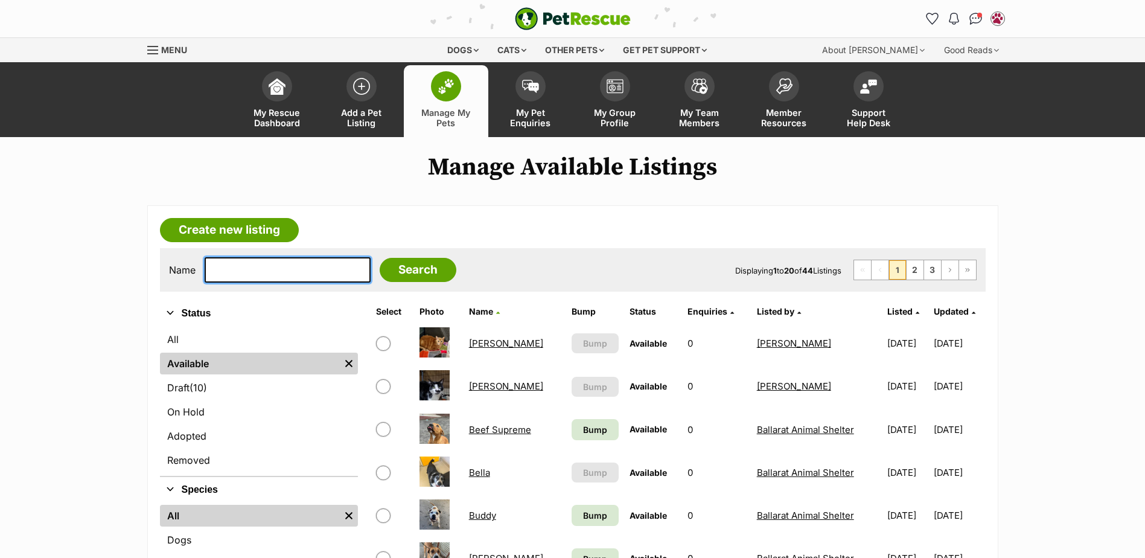
click at [286, 278] on input "text" at bounding box center [288, 269] width 166 height 25
type input "cake"
click at [380, 258] on input "Search" at bounding box center [418, 270] width 77 height 24
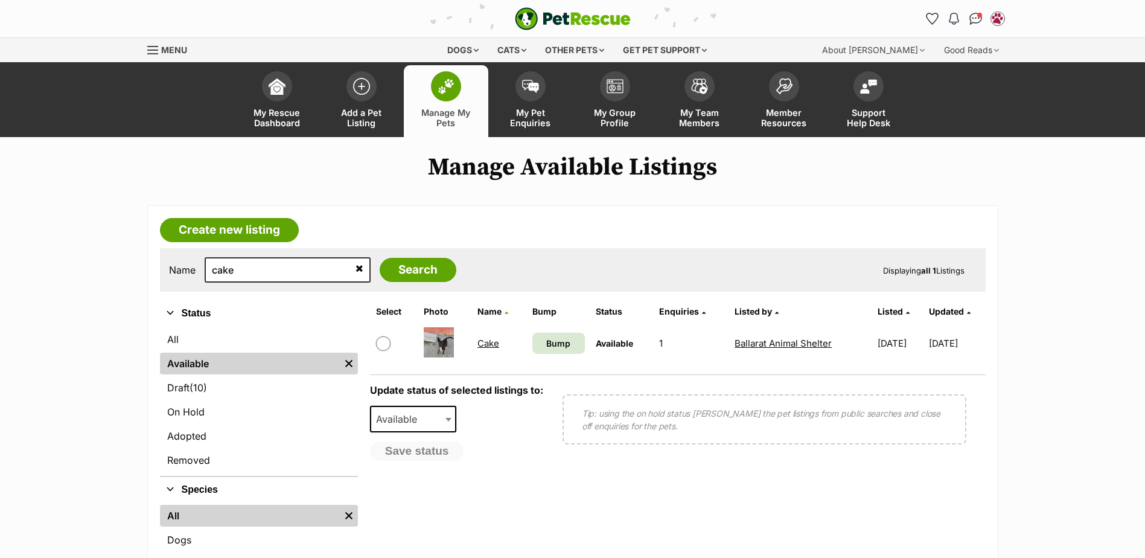
click at [482, 340] on link "Cake" at bounding box center [488, 342] width 22 height 11
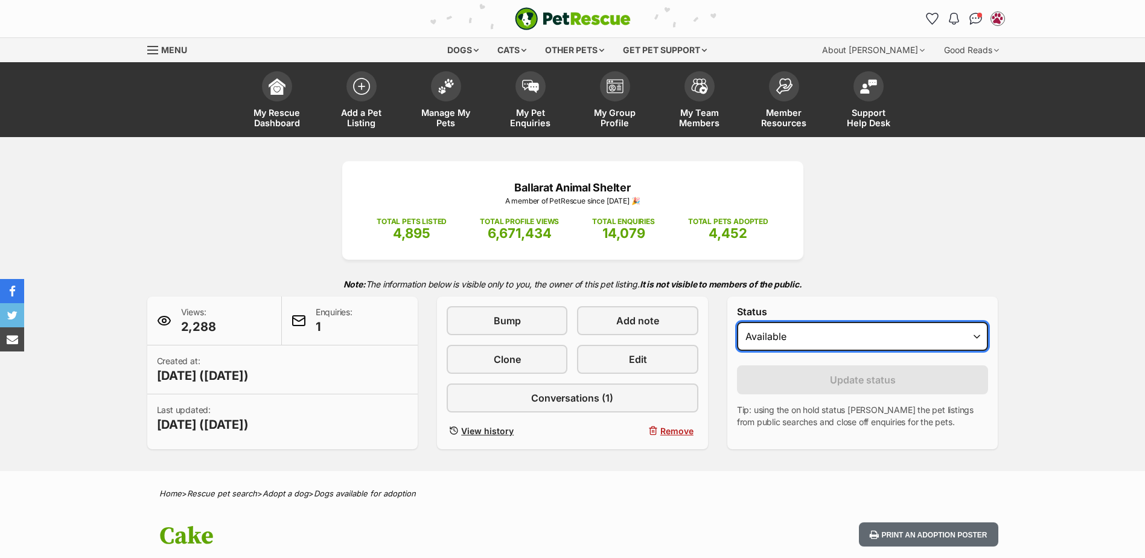
click at [773, 345] on select "Draft - not available as listing has enquires Available On hold Adopted" at bounding box center [863, 336] width 252 height 29
select select "rehomed"
click at [737, 322] on select "Draft - not available as listing has enquires Available On hold Adopted" at bounding box center [863, 336] width 252 height 29
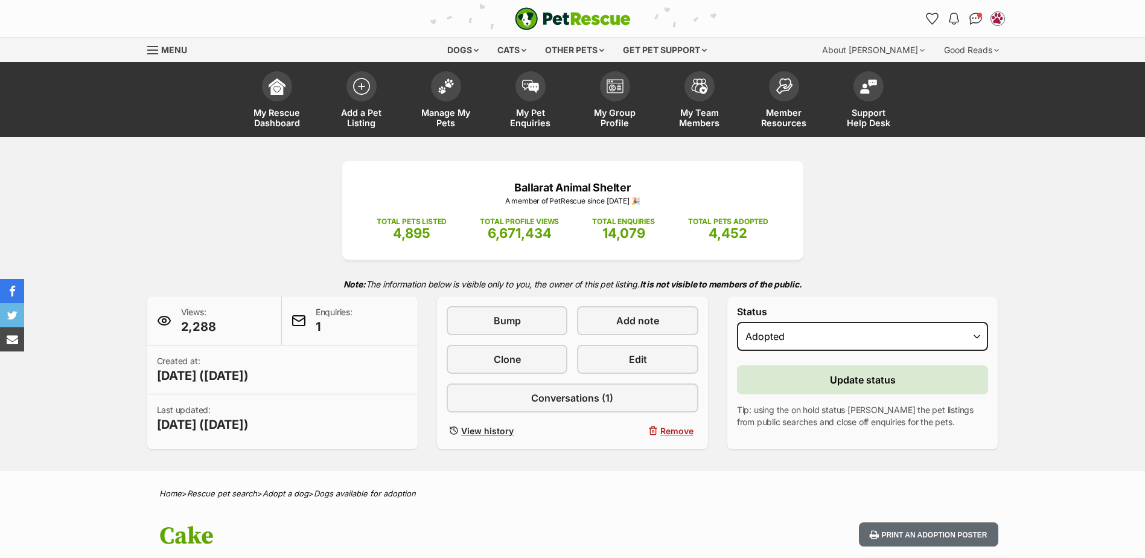
click at [790, 359] on form "Status Draft - not available as listing has enquires Available On hold Adopted …" at bounding box center [863, 367] width 252 height 122
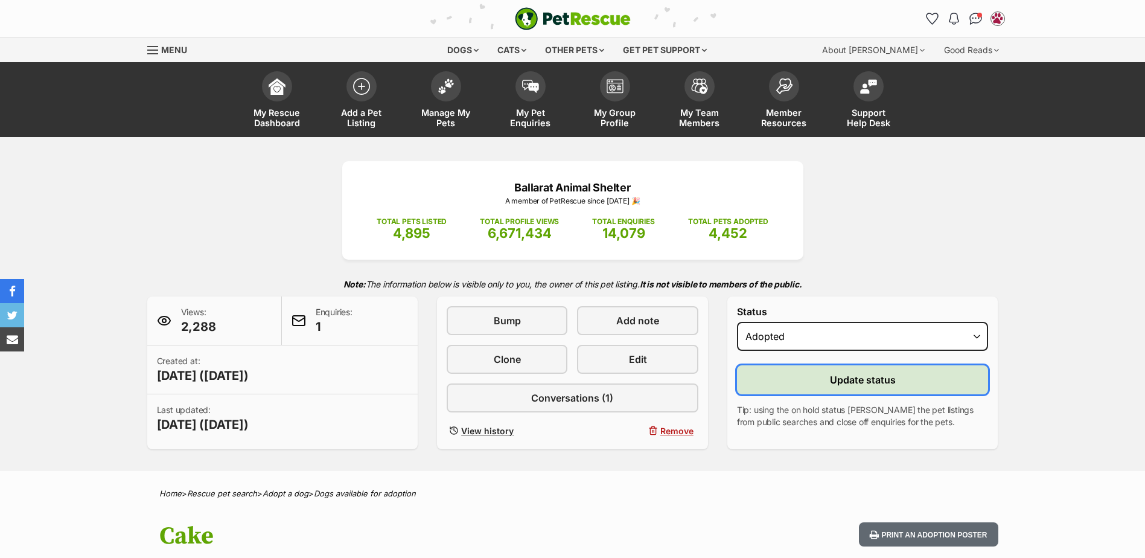
click at [792, 370] on button "Update status" at bounding box center [863, 379] width 252 height 29
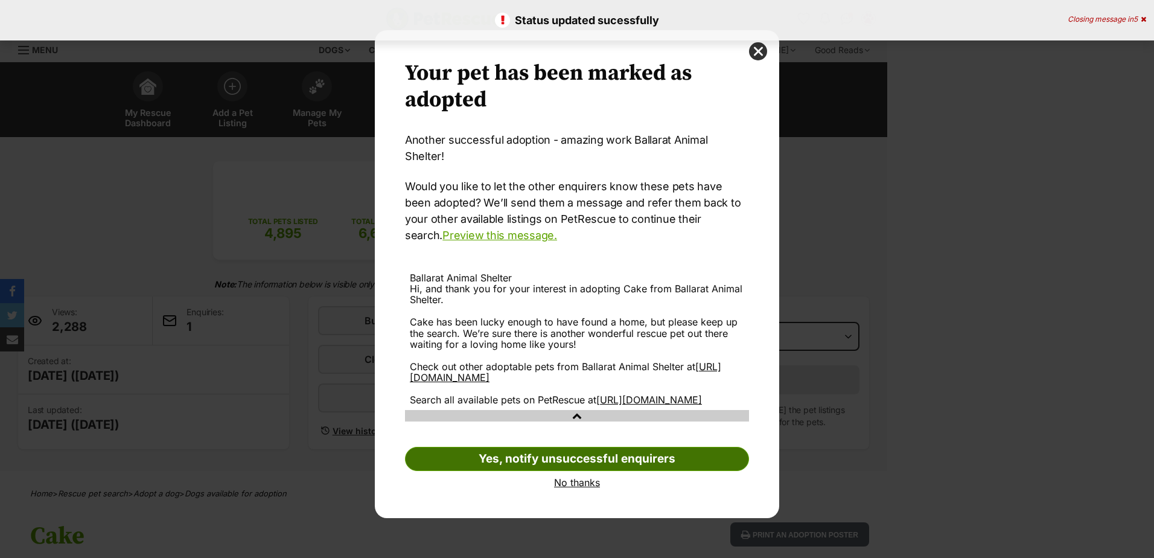
click at [568, 462] on link "Yes, notify unsuccessful enquirers" at bounding box center [577, 459] width 344 height 24
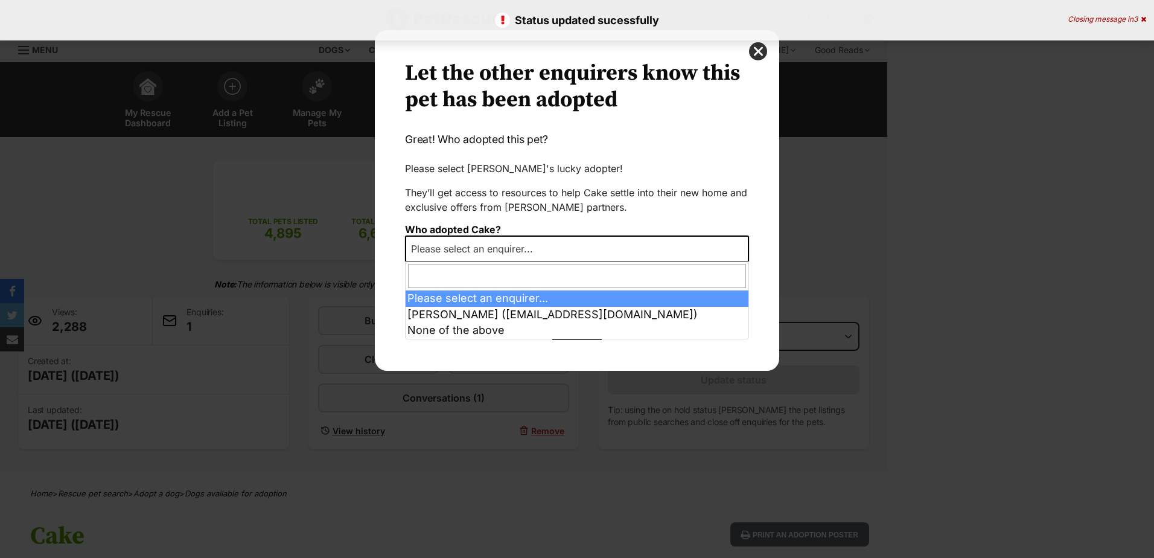
click at [539, 243] on span "Please select an enquirer..." at bounding box center [475, 248] width 139 height 17
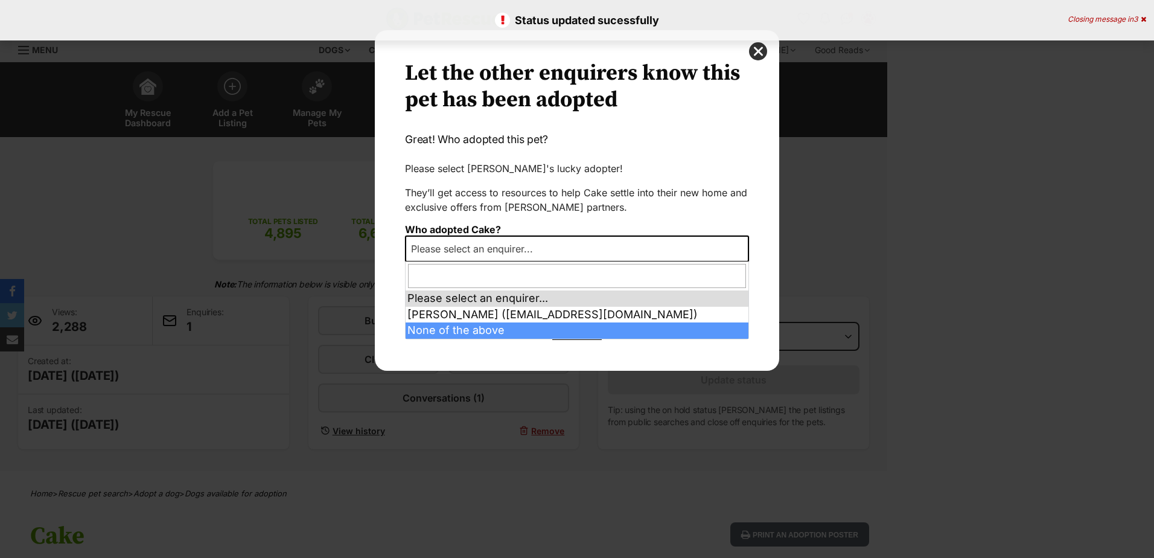
select select "other"
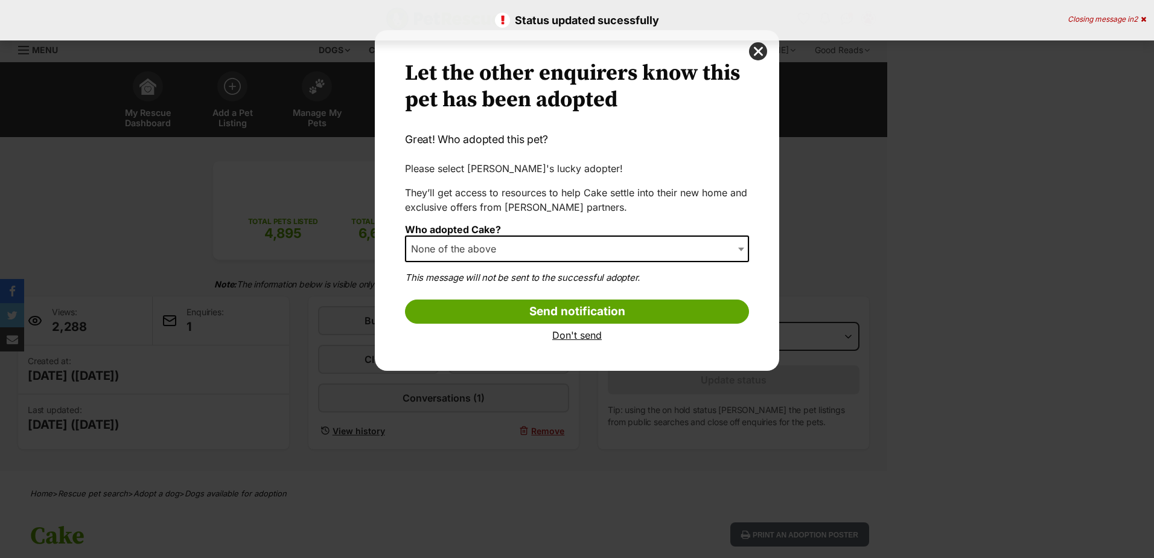
click at [467, 295] on form "Who adopted Cake? Please select an enquirer... Dan T (dantimms_22@hotmail.com) …" at bounding box center [577, 282] width 344 height 116
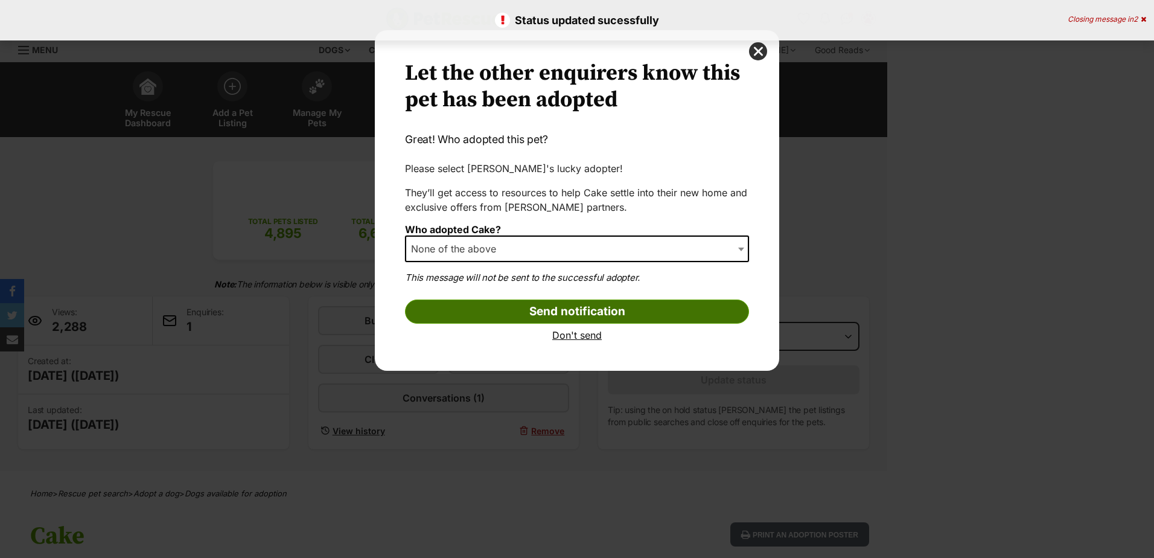
click at [472, 304] on input "Send notification" at bounding box center [577, 311] width 344 height 24
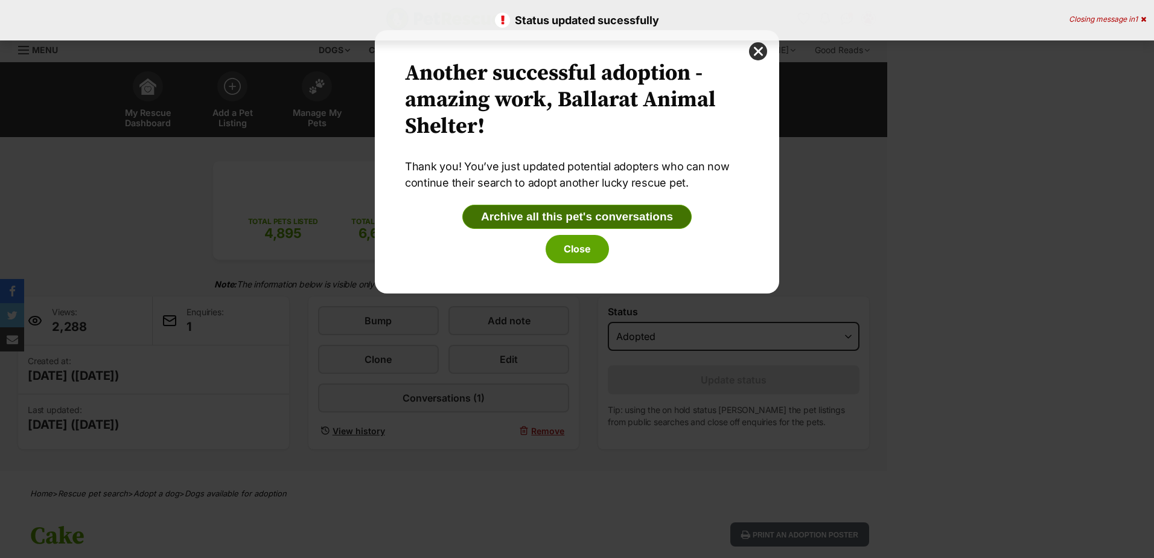
click at [529, 222] on button "Archive all this pet's conversations" at bounding box center [576, 217] width 229 height 24
